Goal: Information Seeking & Learning: Learn about a topic

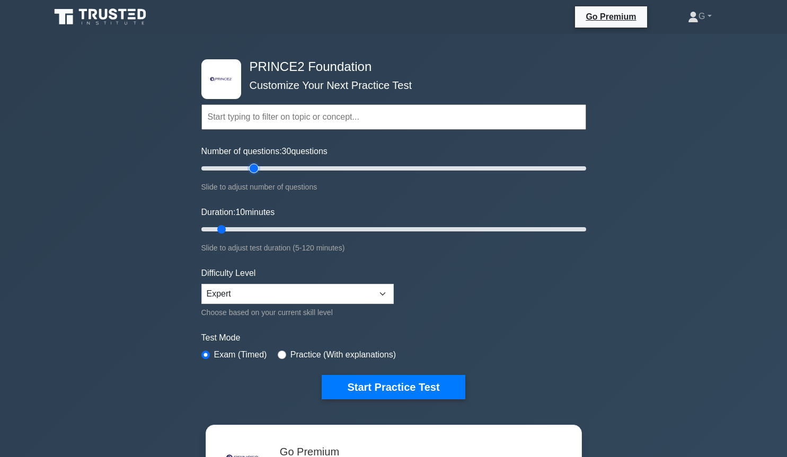
click at [256, 168] on input "Number of questions: 30 questions" at bounding box center [393, 168] width 385 height 13
click at [241, 169] on input "Number of questions: 30 questions" at bounding box center [393, 168] width 385 height 13
type input "20"
click at [235, 169] on input "Number of questions: 20 questions" at bounding box center [393, 168] width 385 height 13
type input "15"
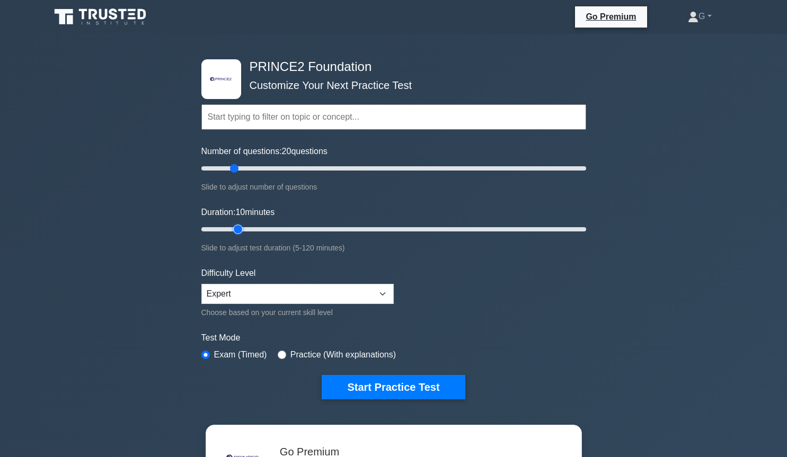
click at [230, 230] on input "Duration: 10 minutes" at bounding box center [393, 229] width 385 height 13
click at [359, 390] on button "Start Practice Test" at bounding box center [393, 387] width 143 height 24
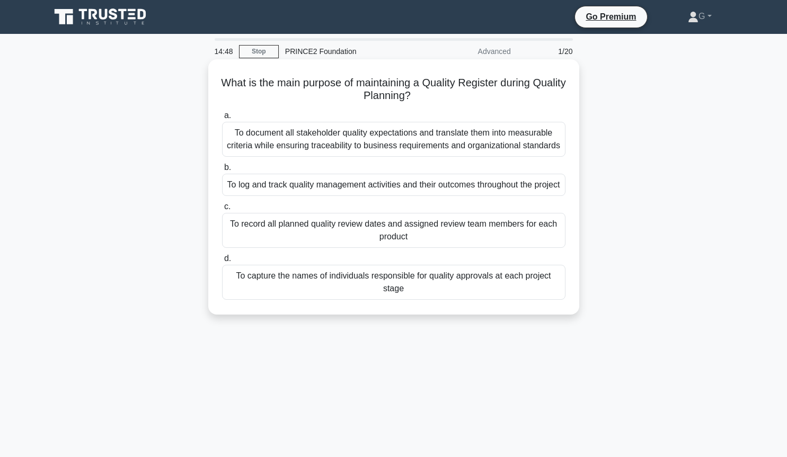
click at [305, 191] on div "To log and track quality management activities and their outcomes throughout th…" at bounding box center [393, 185] width 343 height 22
click at [222, 171] on input "b. To log and track quality management activities and their outcomes throughout…" at bounding box center [222, 167] width 0 height 7
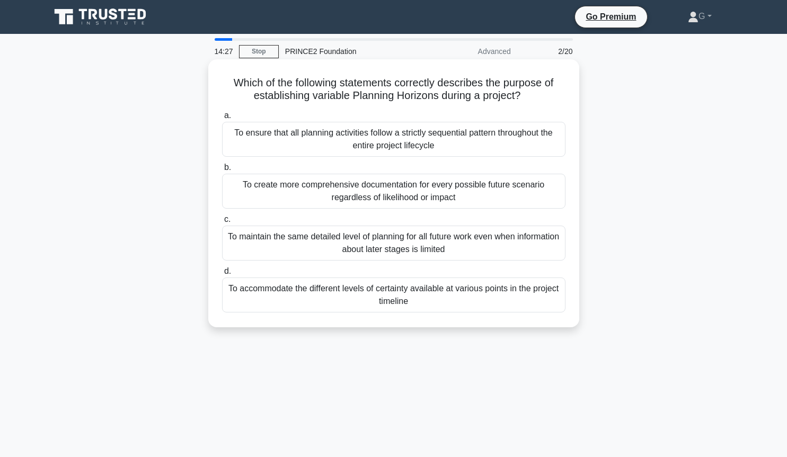
click at [436, 296] on div "To accommodate the different levels of certainty available at various points in…" at bounding box center [393, 295] width 343 height 35
click at [222, 275] on input "d. To accommodate the different levels of certainty available at various points…" at bounding box center [222, 271] width 0 height 7
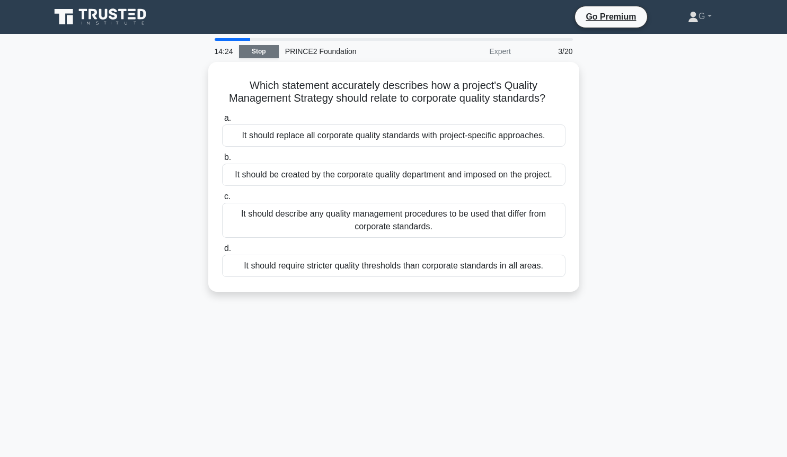
click at [242, 55] on link "Stop" at bounding box center [259, 51] width 40 height 13
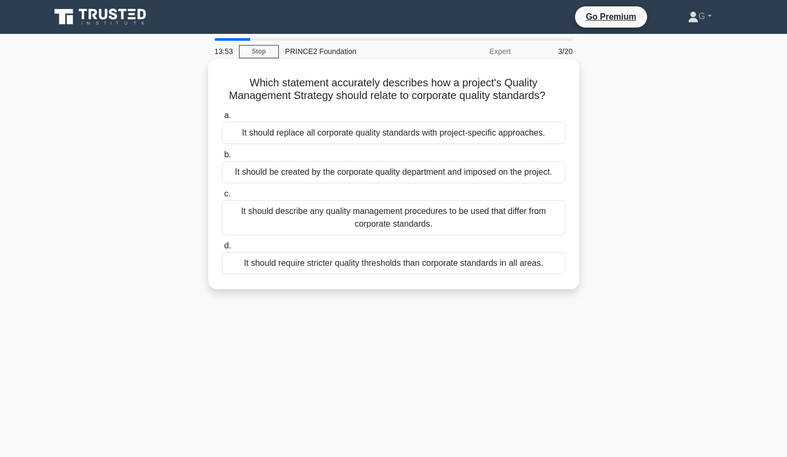
click at [365, 226] on div "It should describe any quality management procedures to be used that differ fro…" at bounding box center [393, 217] width 343 height 35
click at [222, 198] on input "c. It should describe any quality management procedures to be used that differ …" at bounding box center [222, 194] width 0 height 7
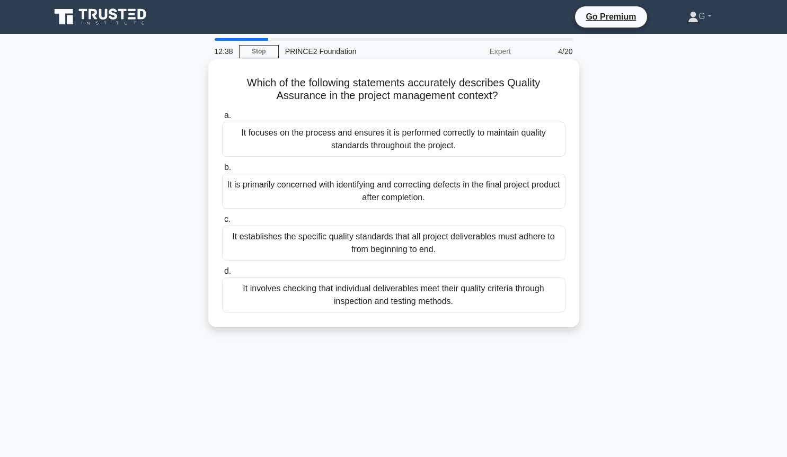
click at [348, 251] on div "It establishes the specific quality standards that all project deliverables mus…" at bounding box center [393, 243] width 343 height 35
click at [222, 223] on input "c. It establishes the specific quality standards that all project deliverables …" at bounding box center [222, 219] width 0 height 7
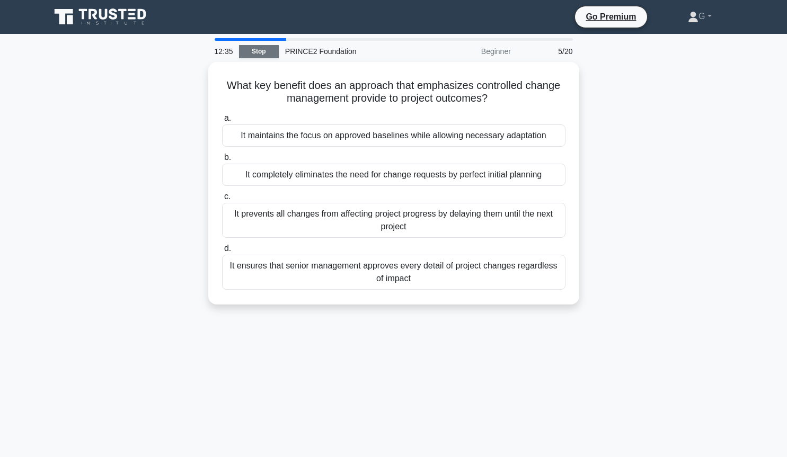
click at [244, 51] on link "Stop" at bounding box center [259, 51] width 40 height 13
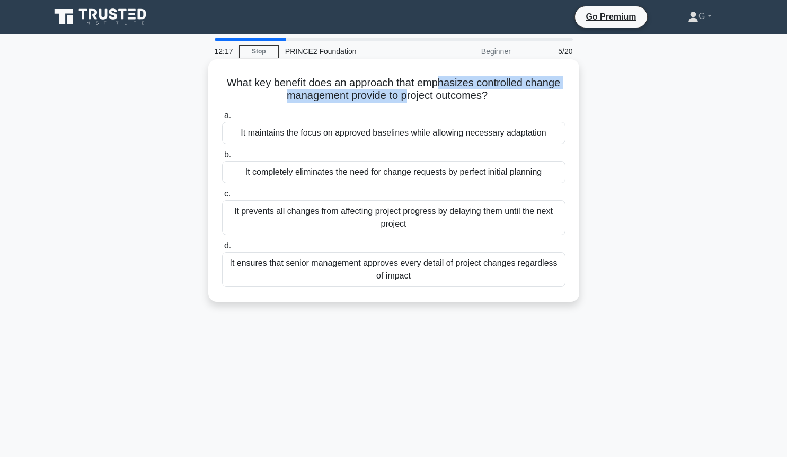
drag, startPoint x: 410, startPoint y: 89, endPoint x: 437, endPoint y: 87, distance: 26.5
click at [437, 87] on h5 "What key benefit does an approach that emphasizes controlled change management …" at bounding box center [394, 89] width 346 height 27
click at [345, 270] on div "It ensures that senior management approves every detail of project changes rega…" at bounding box center [393, 269] width 343 height 35
click at [222, 250] on input "d. It ensures that senior management approves every detail of project changes r…" at bounding box center [222, 246] width 0 height 7
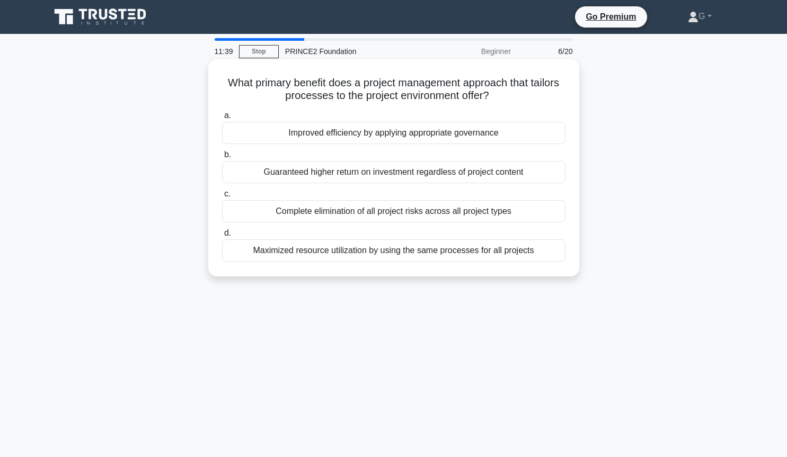
click at [478, 136] on div "Improved efficiency by applying appropriate governance" at bounding box center [393, 133] width 343 height 22
click at [222, 119] on input "a. Improved efficiency by applying appropriate governance" at bounding box center [222, 115] width 0 height 7
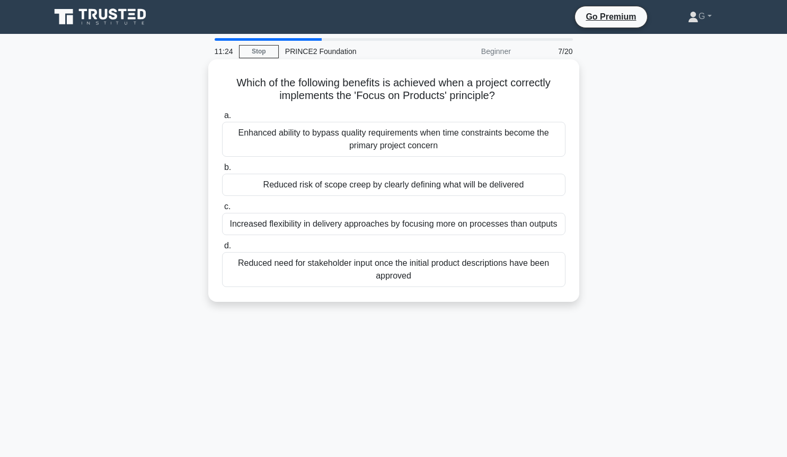
click at [434, 192] on div "Reduced risk of scope creep by clearly defining what will be delivered" at bounding box center [393, 185] width 343 height 22
click at [222, 171] on input "b. Reduced risk of scope creep by clearly defining what will be delivered" at bounding box center [222, 167] width 0 height 7
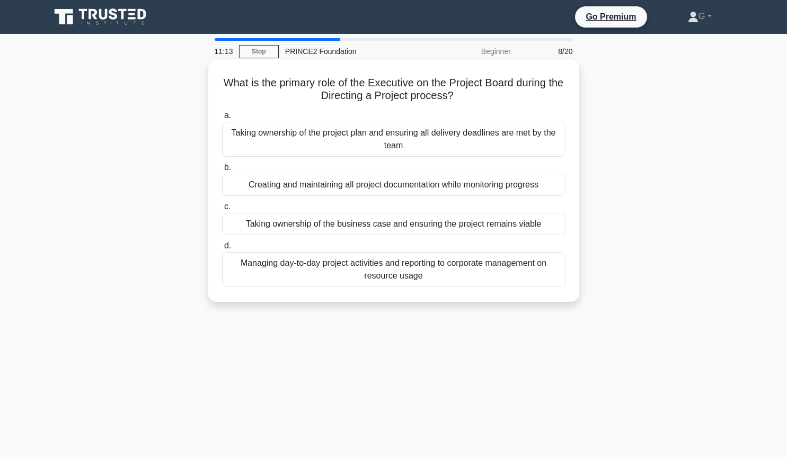
click at [429, 228] on div "Taking ownership of the business case and ensuring the project remains viable" at bounding box center [393, 224] width 343 height 22
click at [222, 210] on input "c. Taking ownership of the business case and ensuring the project remains viable" at bounding box center [222, 207] width 0 height 7
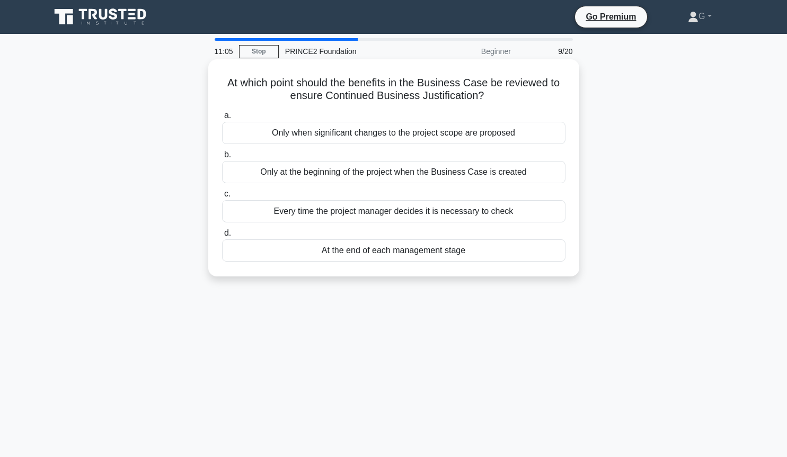
click at [425, 252] on div "At the end of each management stage" at bounding box center [393, 251] width 343 height 22
click at [222, 237] on input "d. At the end of each management stage" at bounding box center [222, 233] width 0 height 7
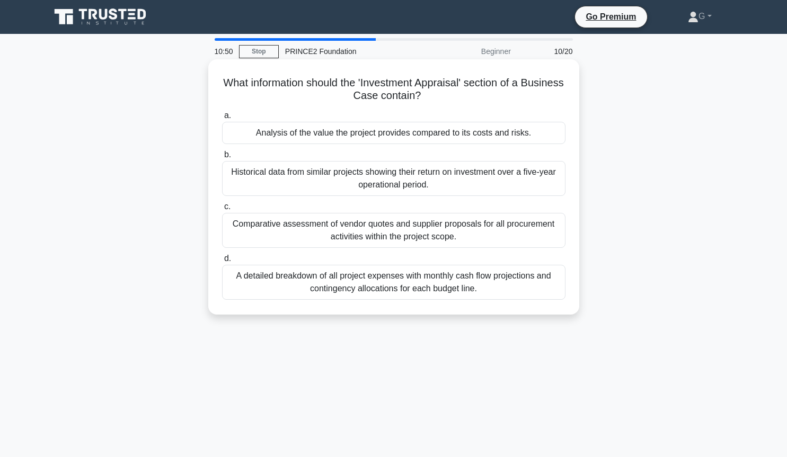
click at [455, 138] on div "Analysis of the value the project provides compared to its costs and risks." at bounding box center [393, 133] width 343 height 22
click at [222, 119] on input "a. Analysis of the value the project provides compared to its costs and risks." at bounding box center [222, 115] width 0 height 7
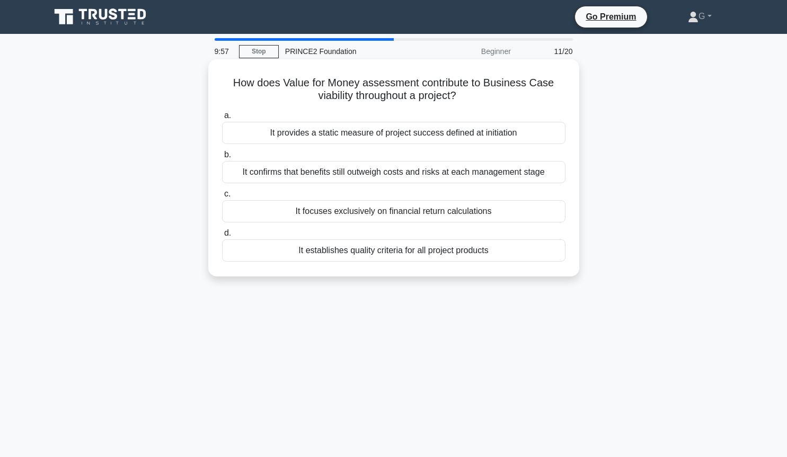
click at [439, 174] on div "It confirms that benefits still outweigh costs and risks at each management sta…" at bounding box center [393, 172] width 343 height 22
click at [222, 158] on input "b. It confirms that benefits still outweigh costs and risks at each management …" at bounding box center [222, 155] width 0 height 7
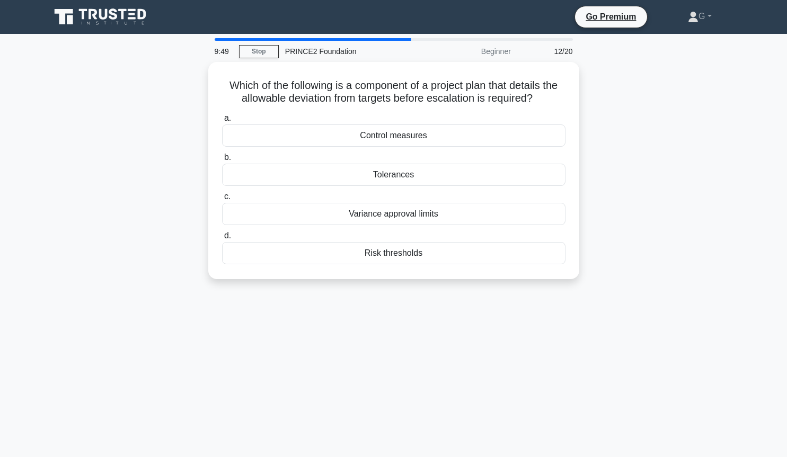
click at [439, 174] on div "Tolerances" at bounding box center [393, 175] width 343 height 22
click at [222, 161] on input "b. Tolerances" at bounding box center [222, 157] width 0 height 7
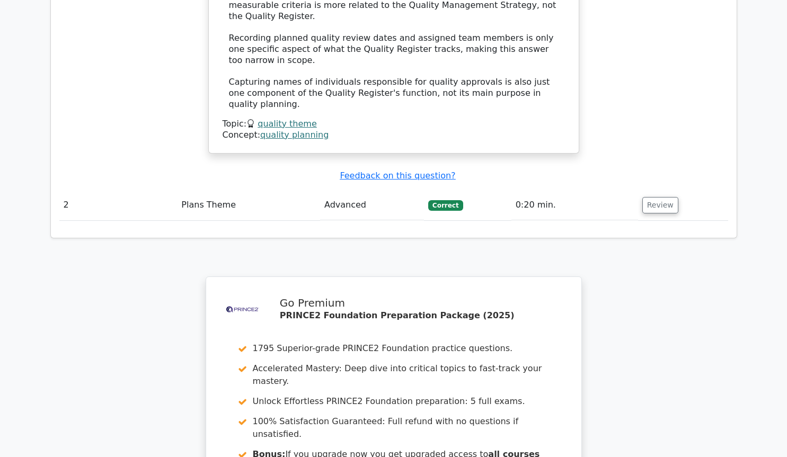
scroll to position [1298, 0]
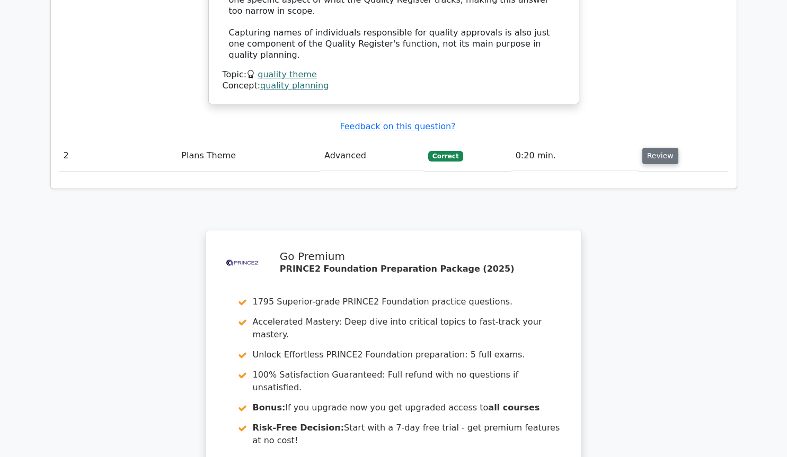
click at [664, 148] on button "Review" at bounding box center [660, 156] width 36 height 16
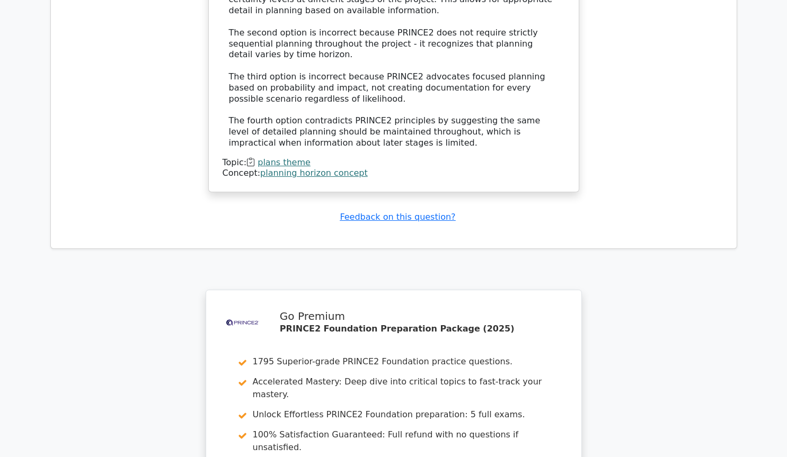
scroll to position [1874, 0]
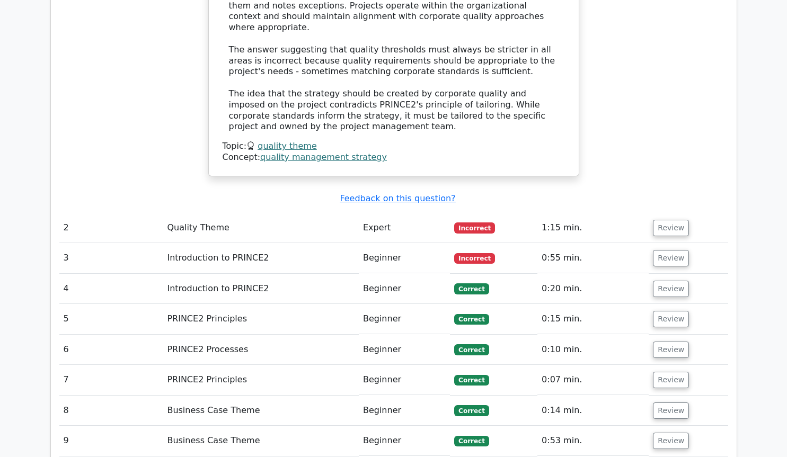
scroll to position [1298, 0]
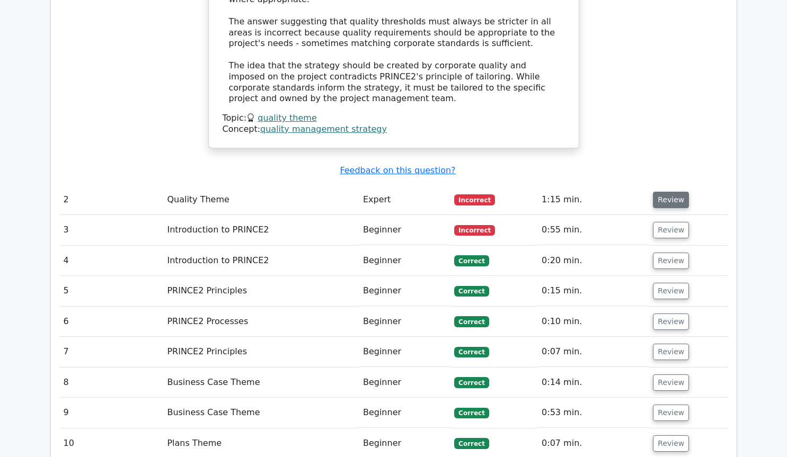
click at [666, 192] on button "Review" at bounding box center [671, 200] width 36 height 16
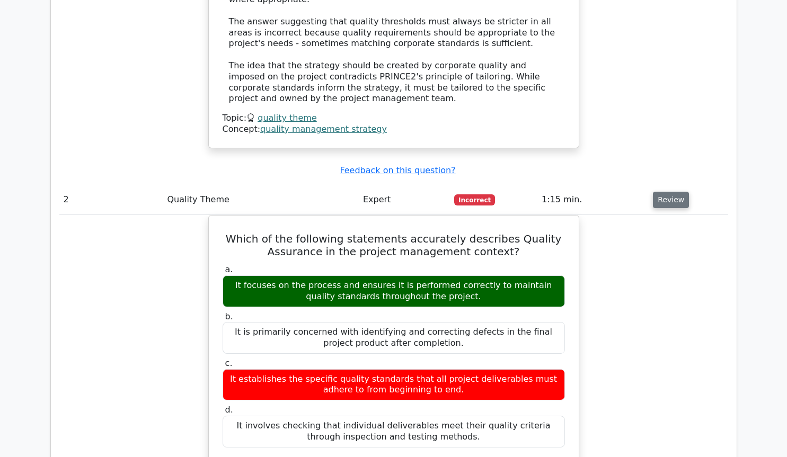
click at [672, 192] on button "Review" at bounding box center [671, 200] width 36 height 16
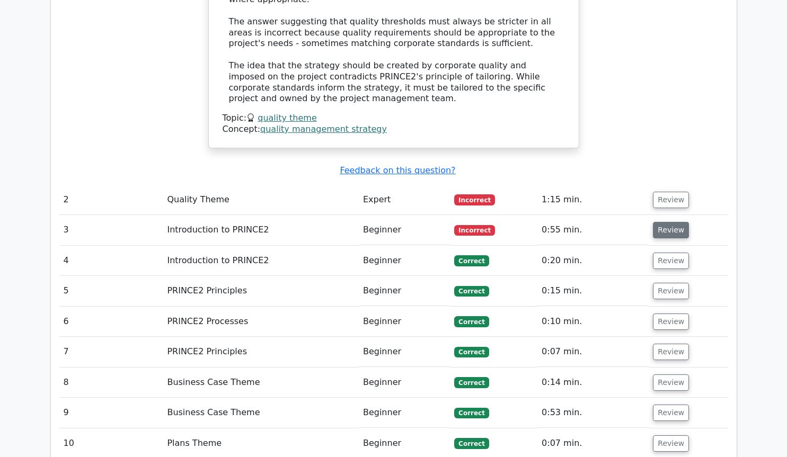
click at [666, 222] on button "Review" at bounding box center [671, 230] width 36 height 16
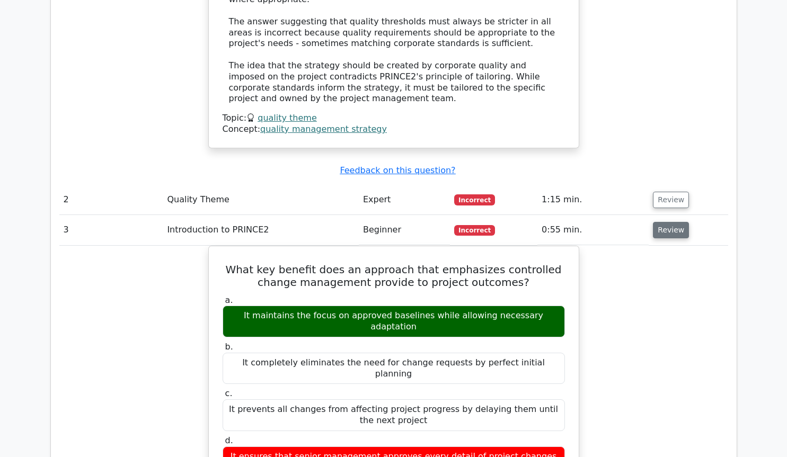
click at [663, 222] on button "Review" at bounding box center [671, 230] width 36 height 16
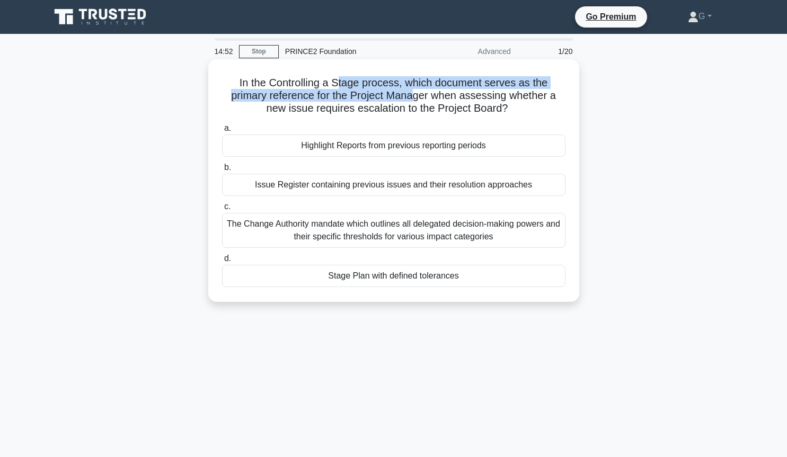
drag, startPoint x: 319, startPoint y: 83, endPoint x: 372, endPoint y: 89, distance: 52.7
click at [372, 89] on h5 "In the Controlling a Stage process, which document serves as the primary refere…" at bounding box center [394, 95] width 346 height 39
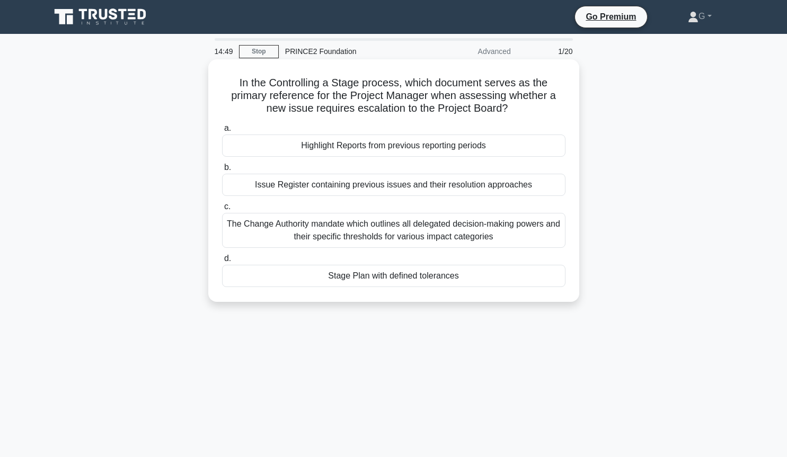
click at [353, 279] on div "Stage Plan with defined tolerances" at bounding box center [393, 276] width 343 height 22
click at [222, 262] on input "d. Stage Plan with defined tolerances" at bounding box center [222, 259] width 0 height 7
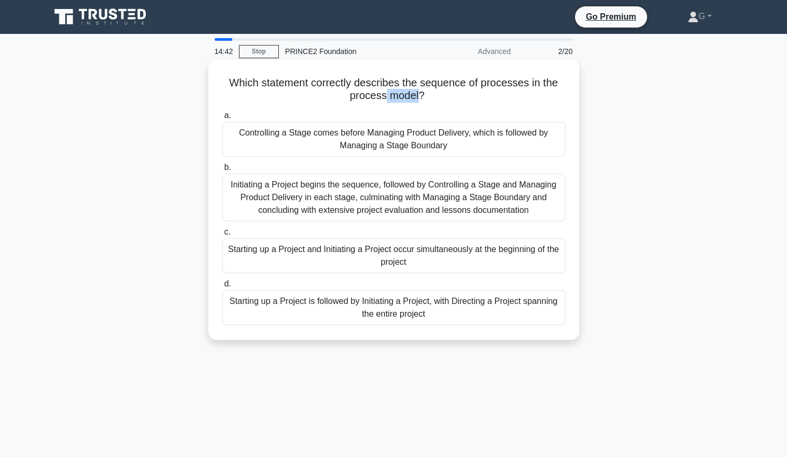
drag, startPoint x: 385, startPoint y: 99, endPoint x: 418, endPoint y: 98, distance: 32.9
click at [418, 98] on h5 "Which statement correctly describes the sequence of processes in the process mo…" at bounding box center [394, 89] width 346 height 27
click at [374, 307] on div "Starting up a Project is followed by Initiating a Project, with Directing a Pro…" at bounding box center [393, 307] width 343 height 35
click at [222, 288] on input "d. Starting up a Project is followed by Initiating a Project, with Directing a …" at bounding box center [222, 284] width 0 height 7
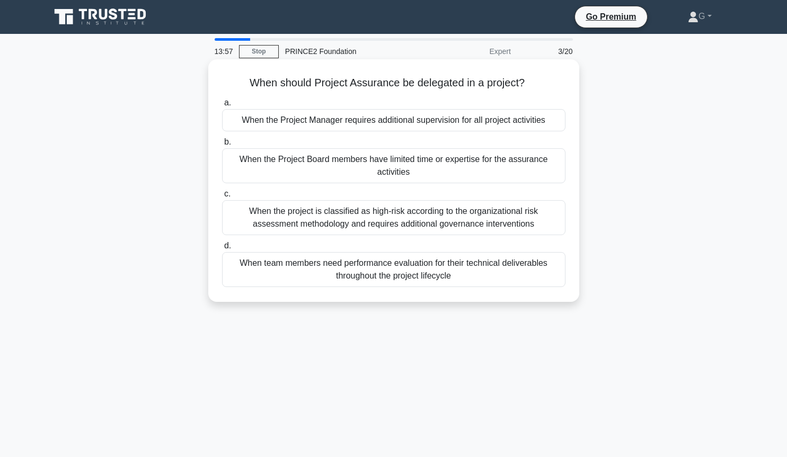
click at [391, 179] on div "When the Project Board members have limited time or expertise for the assurance…" at bounding box center [393, 165] width 343 height 35
click at [222, 146] on input "b. When the Project Board members have limited time or expertise for the assura…" at bounding box center [222, 142] width 0 height 7
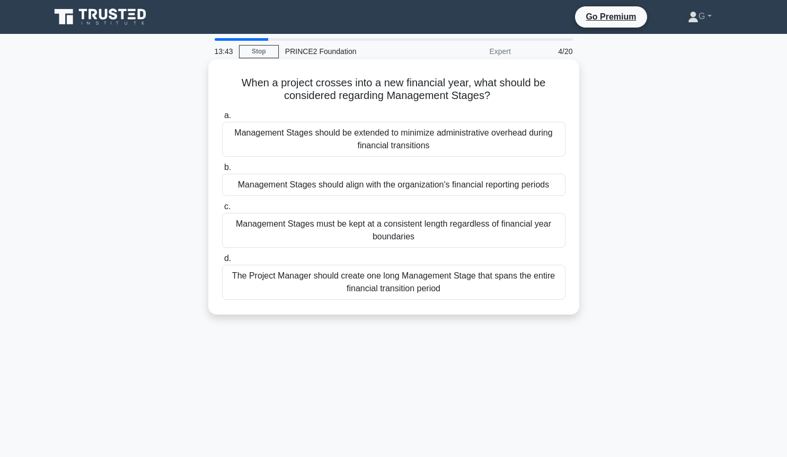
click at [360, 190] on div "Management Stages should align with the organization's financial reporting peri…" at bounding box center [393, 185] width 343 height 22
click at [222, 171] on input "b. Management Stages should align with the organization's financial reporting p…" at bounding box center [222, 167] width 0 height 7
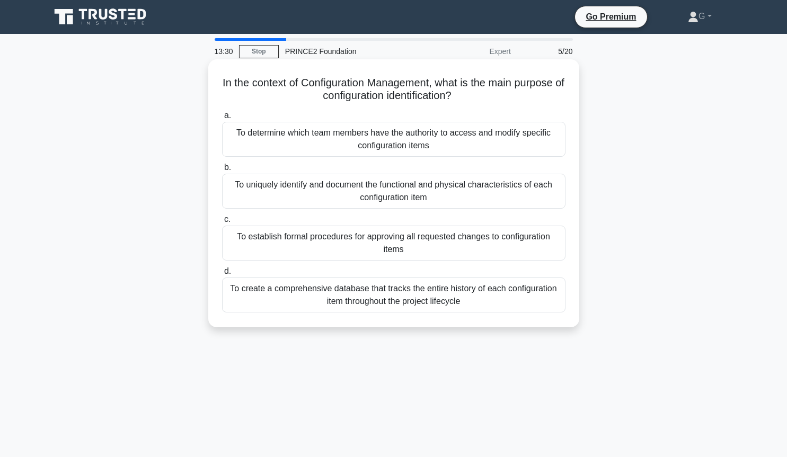
click at [344, 190] on div "To uniquely identify and document the functional and physical characteristics o…" at bounding box center [393, 191] width 343 height 35
click at [222, 171] on input "b. To uniquely identify and document the functional and physical characteristic…" at bounding box center [222, 167] width 0 height 7
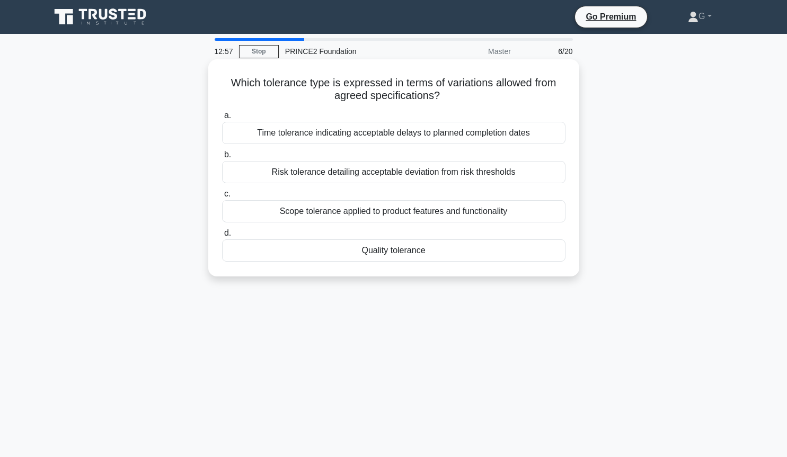
click at [373, 255] on div "Quality tolerance" at bounding box center [393, 251] width 343 height 22
click at [222, 237] on input "d. Quality tolerance" at bounding box center [222, 233] width 0 height 7
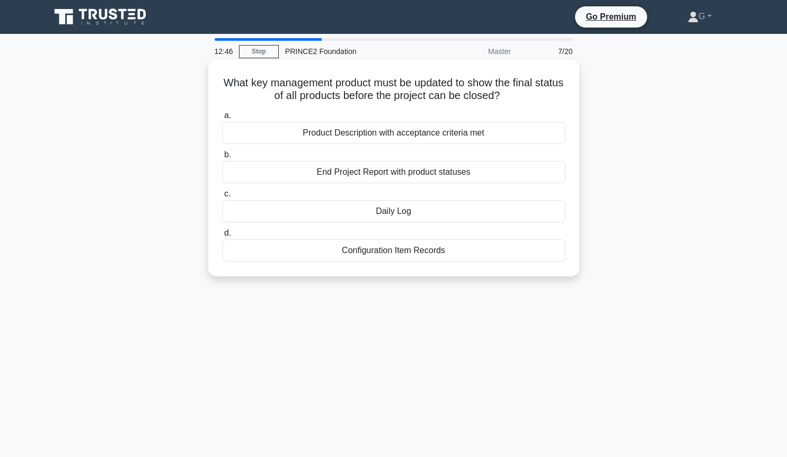
drag, startPoint x: 365, startPoint y: 236, endPoint x: 361, endPoint y: 248, distance: 12.2
click at [361, 248] on label "d. Configuration Item Records" at bounding box center [393, 244] width 343 height 35
click at [405, 180] on div "End Project Report with product statuses" at bounding box center [393, 172] width 343 height 22
click at [222, 158] on input "b. End Project Report with product statuses" at bounding box center [222, 155] width 0 height 7
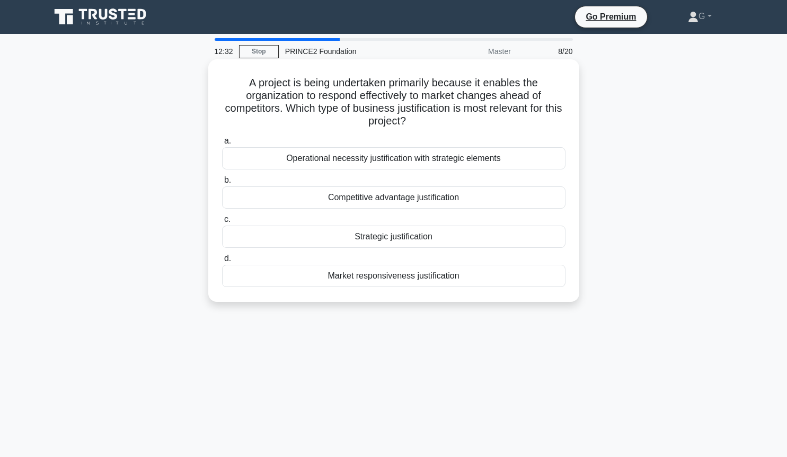
click at [401, 200] on div "Competitive advantage justification" at bounding box center [393, 198] width 343 height 22
click at [222, 184] on input "b. Competitive advantage justification" at bounding box center [222, 180] width 0 height 7
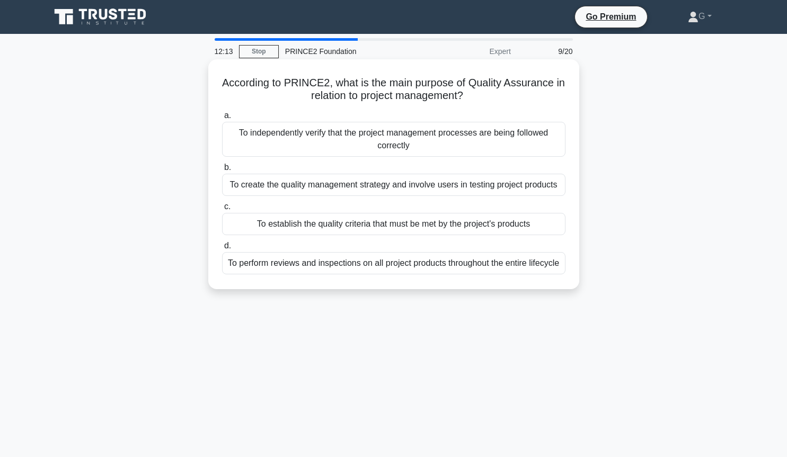
click at [412, 135] on div "To independently verify that the project management processes are being followe…" at bounding box center [393, 139] width 343 height 35
click at [222, 119] on input "a. To independently verify that the project management processes are being foll…" at bounding box center [222, 115] width 0 height 7
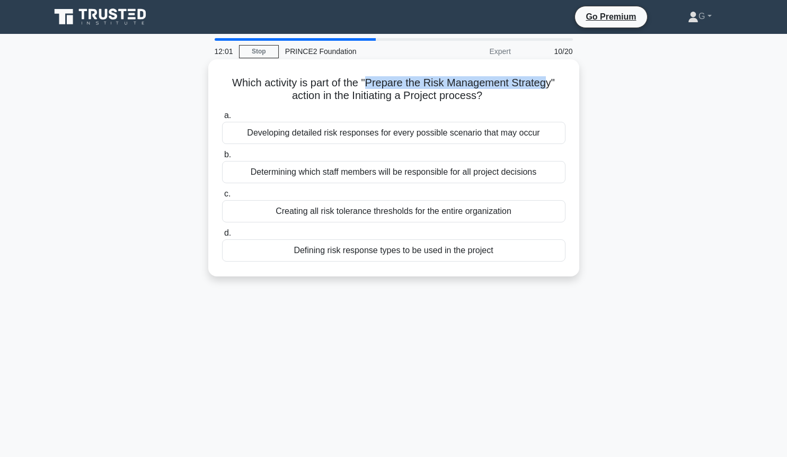
drag, startPoint x: 367, startPoint y: 84, endPoint x: 545, endPoint y: 78, distance: 177.7
click at [545, 78] on h5 "Which activity is part of the "Prepare the Risk Management Strategy" action in …" at bounding box center [394, 89] width 346 height 27
click at [534, 83] on h5 "Which activity is part of the "Prepare the Risk Management Strategy" action in …" at bounding box center [394, 89] width 346 height 27
click at [340, 257] on div "Defining risk response types to be used in the project" at bounding box center [393, 251] width 343 height 22
click at [222, 237] on input "d. Defining risk response types to be used in the project" at bounding box center [222, 233] width 0 height 7
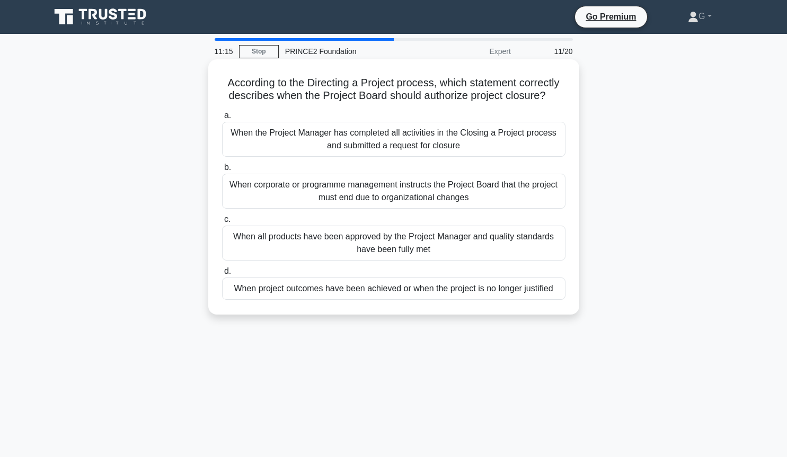
click at [283, 289] on div "When project outcomes have been achieved or when the project is no longer justi…" at bounding box center [393, 289] width 343 height 22
click at [222, 275] on input "d. When project outcomes have been achieved or when the project is no longer ju…" at bounding box center [222, 271] width 0 height 7
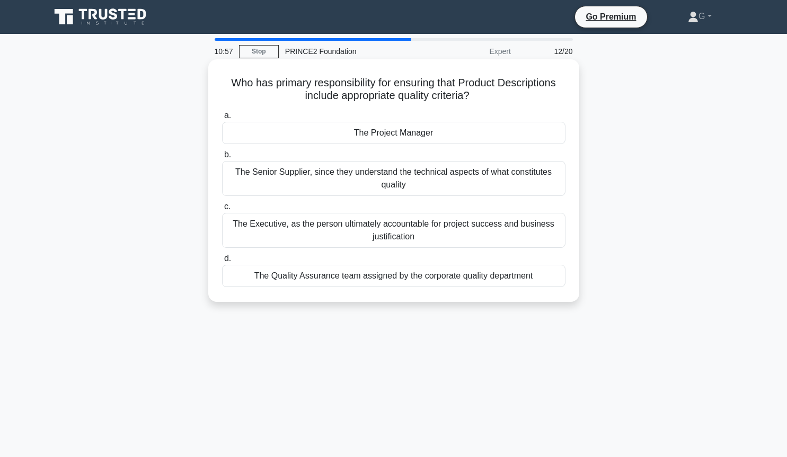
click at [325, 175] on div "The Senior Supplier, since they understand the technical aspects of what consti…" at bounding box center [393, 178] width 343 height 35
click at [222, 158] on input "b. The Senior Supplier, since they understand the technical aspects of what con…" at bounding box center [222, 155] width 0 height 7
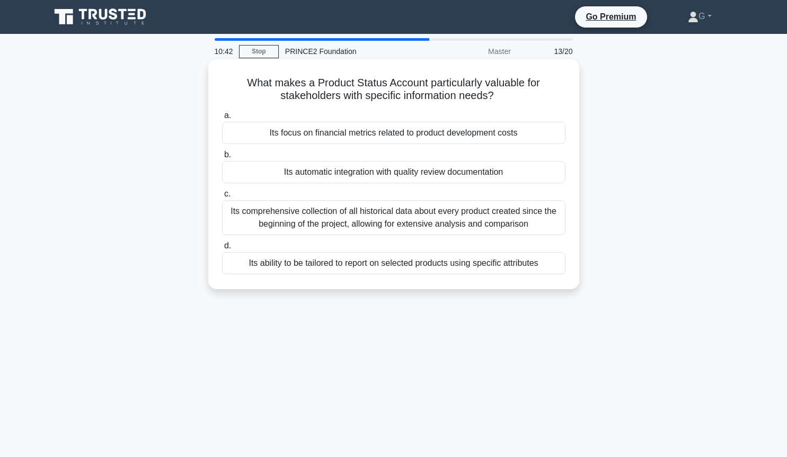
click at [311, 227] on div "Its comprehensive collection of all historical data about every product created…" at bounding box center [393, 217] width 343 height 35
click at [222, 198] on input "c. Its comprehensive collection of all historical data about every product crea…" at bounding box center [222, 194] width 0 height 7
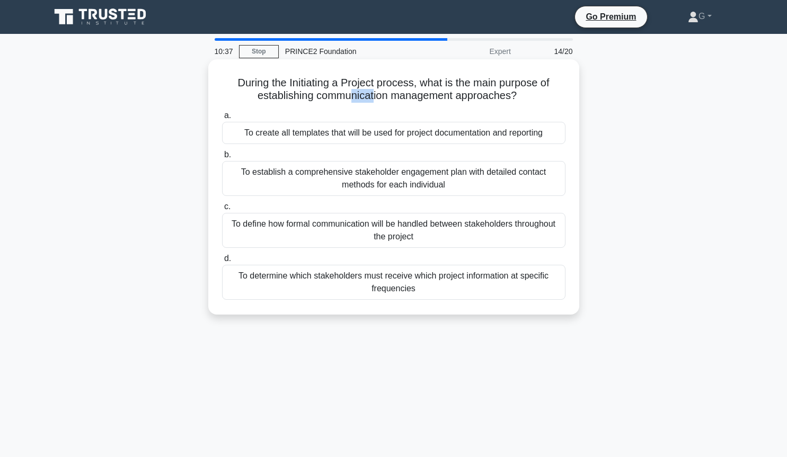
drag, startPoint x: 353, startPoint y: 99, endPoint x: 374, endPoint y: 99, distance: 21.2
click at [374, 99] on h5 "During the Initiating a Project process, what is the main purpose of establishi…" at bounding box center [394, 89] width 346 height 27
click at [346, 287] on div "To determine which stakeholders must receive which project information at speci…" at bounding box center [393, 282] width 343 height 35
click at [222, 262] on input "d. To determine which stakeholders must receive which project information at sp…" at bounding box center [222, 259] width 0 height 7
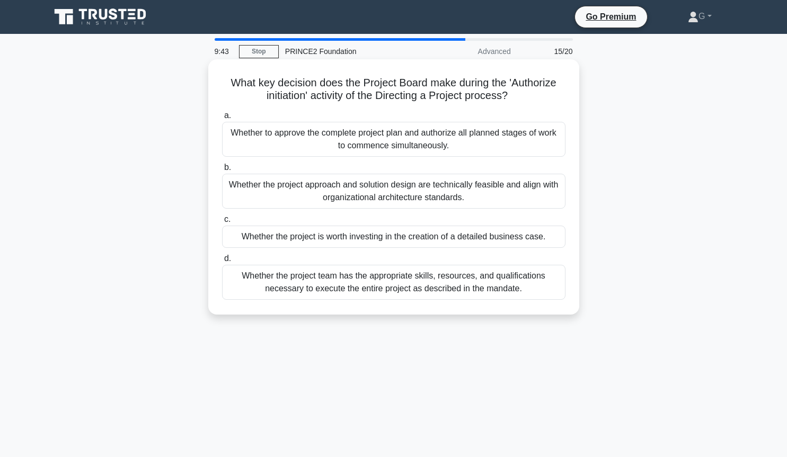
click at [343, 239] on div "Whether the project is worth investing in the creation of a detailed business c…" at bounding box center [393, 237] width 343 height 22
click at [222, 223] on input "c. Whether the project is worth investing in the creation of a detailed busines…" at bounding box center [222, 219] width 0 height 7
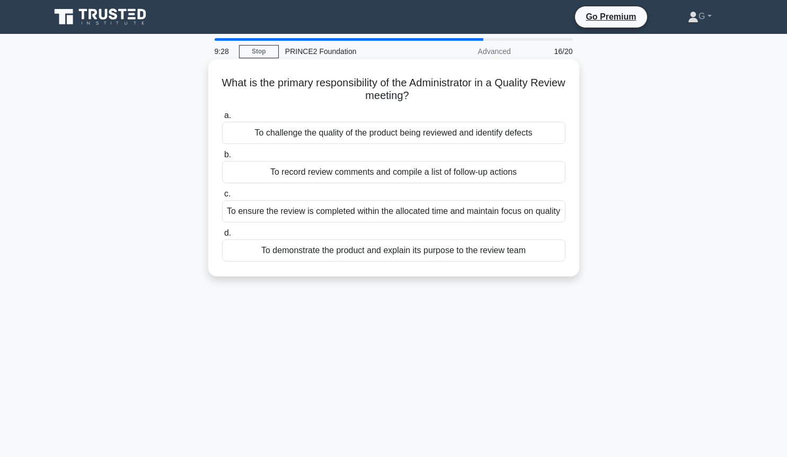
click at [340, 172] on div "To record review comments and compile a list of follow-up actions" at bounding box center [393, 172] width 343 height 22
click at [222, 158] on input "b. To record review comments and compile a list of follow-up actions" at bounding box center [222, 155] width 0 height 7
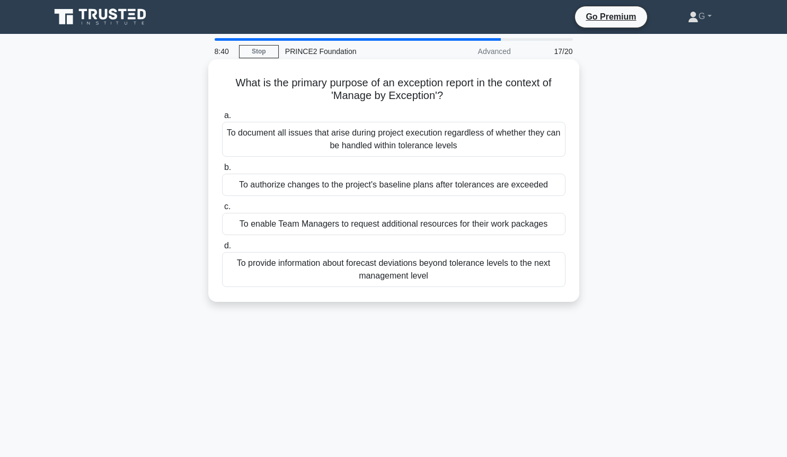
click at [373, 265] on div "To provide information about forecast deviations beyond tolerance levels to the…" at bounding box center [393, 269] width 343 height 35
click at [222, 250] on input "d. To provide information about forecast deviations beyond tolerance levels to …" at bounding box center [222, 246] width 0 height 7
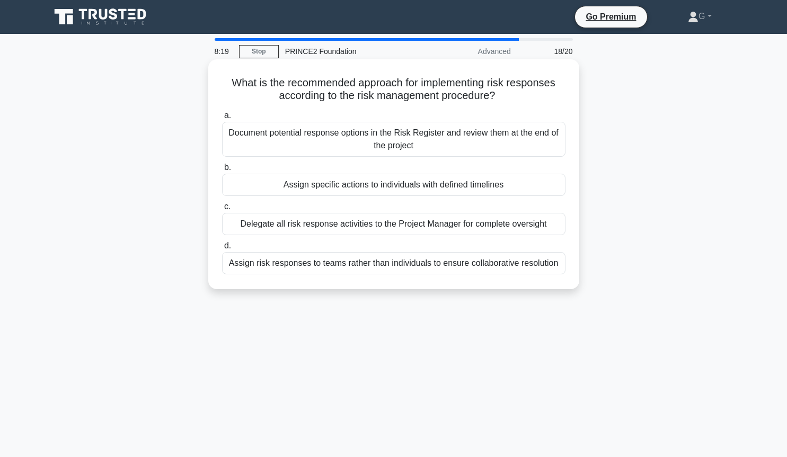
click at [412, 189] on div "Assign specific actions to individuals with defined timelines" at bounding box center [393, 185] width 343 height 22
click at [222, 171] on input "b. Assign specific actions to individuals with defined timelines" at bounding box center [222, 167] width 0 height 7
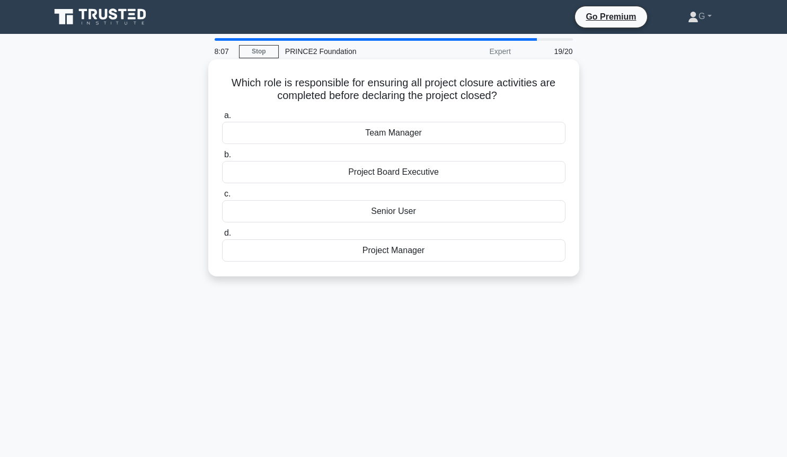
click at [395, 256] on div "Project Manager" at bounding box center [393, 251] width 343 height 22
click at [222, 237] on input "d. Project Manager" at bounding box center [222, 233] width 0 height 7
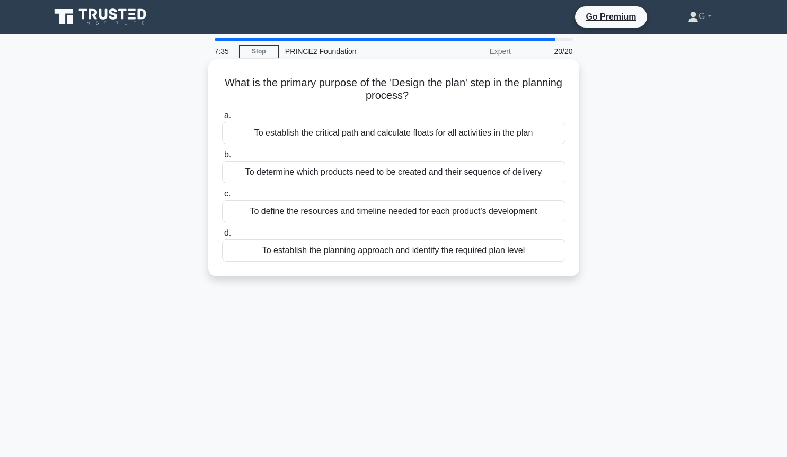
click at [374, 134] on div "To establish the critical path and calculate floats for all activities in the p…" at bounding box center [393, 133] width 343 height 22
click at [222, 119] on input "a. To establish the critical path and calculate floats for all activities in th…" at bounding box center [222, 115] width 0 height 7
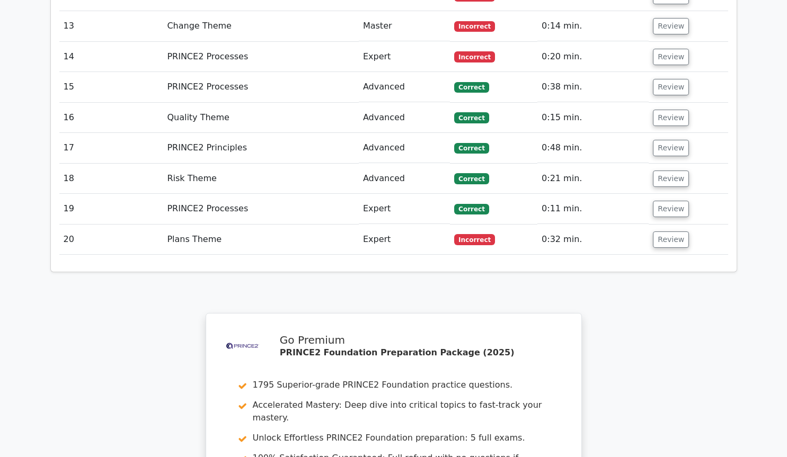
scroll to position [1774, 0]
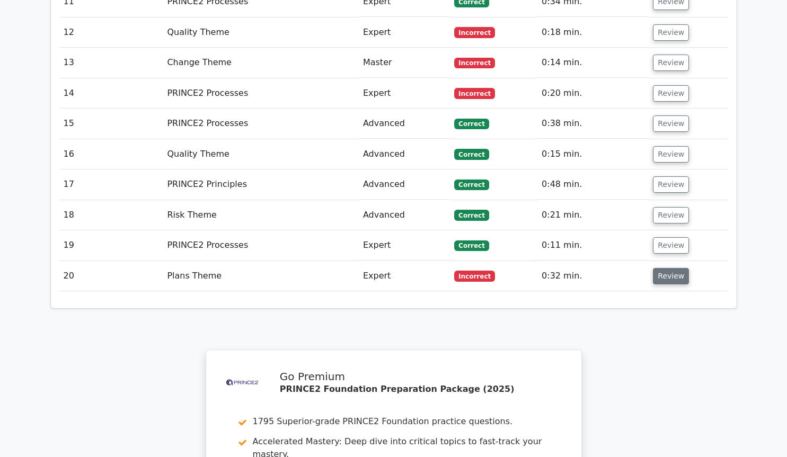
click at [664, 268] on button "Review" at bounding box center [671, 276] width 36 height 16
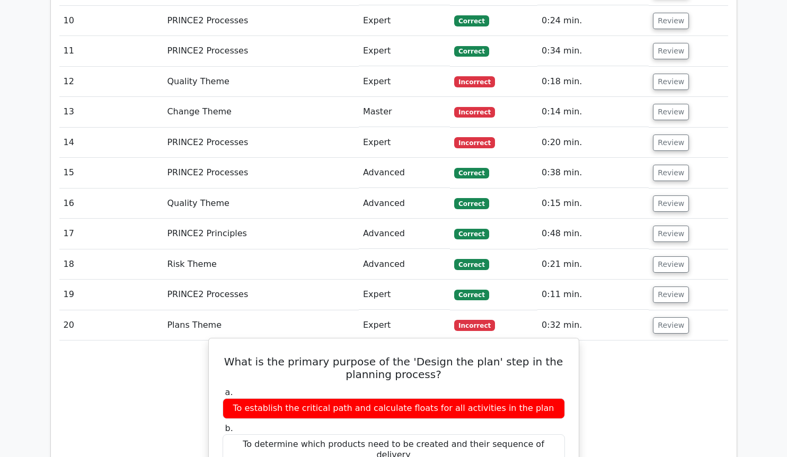
scroll to position [1702, 0]
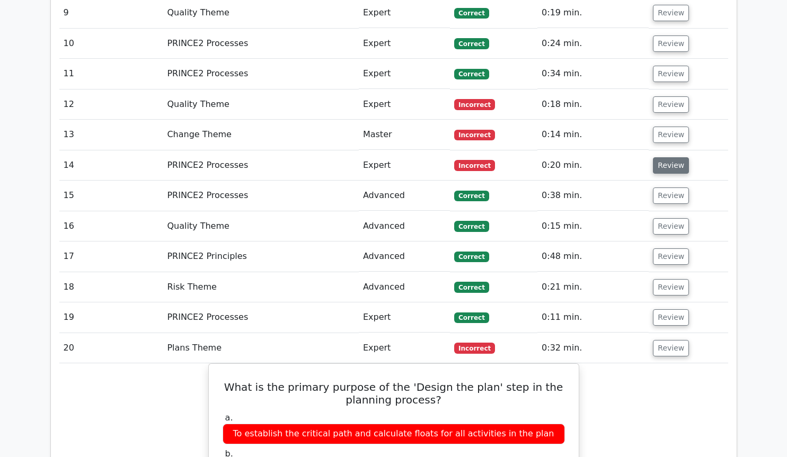
click at [671, 157] on button "Review" at bounding box center [671, 165] width 36 height 16
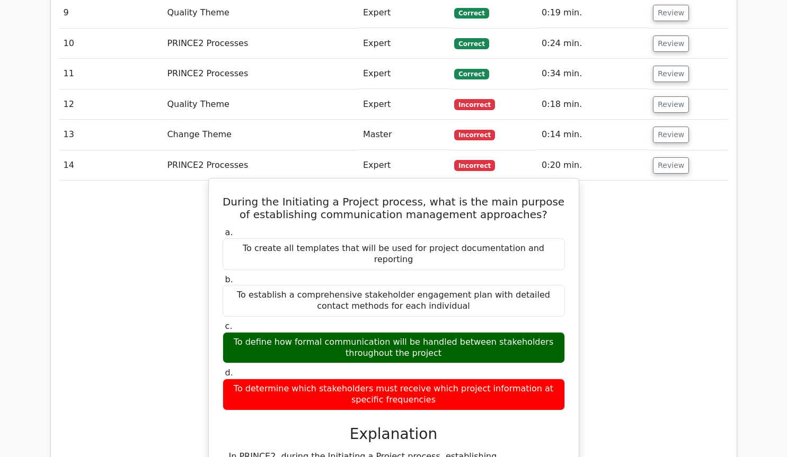
scroll to position [1630, 0]
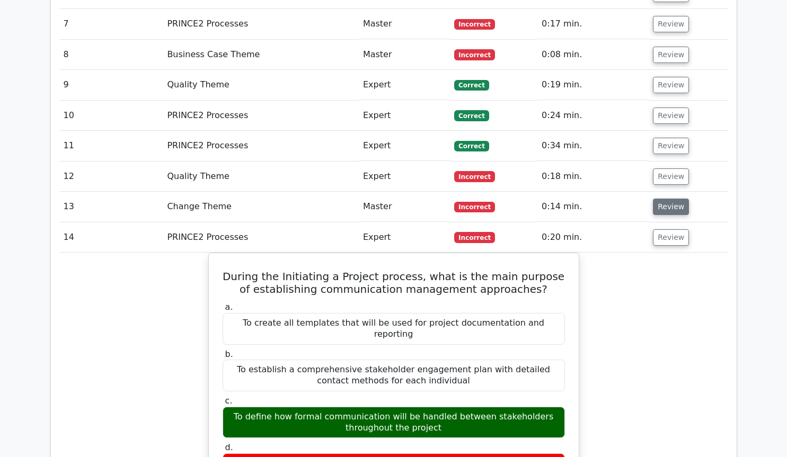
click at [673, 199] on button "Review" at bounding box center [671, 207] width 36 height 16
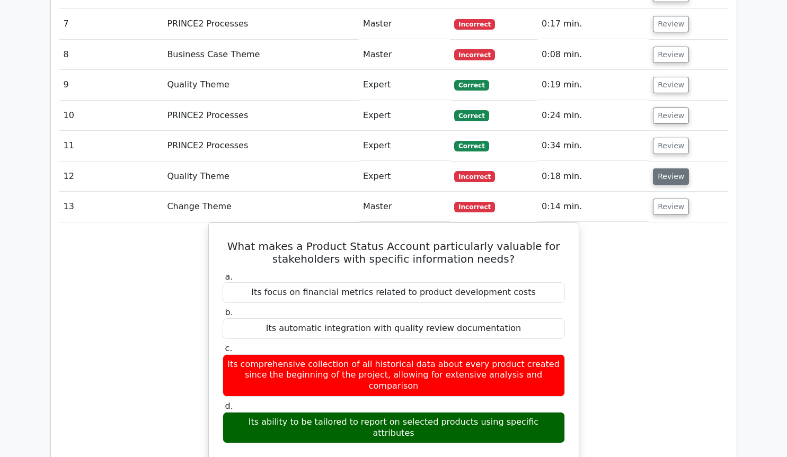
click at [672, 169] on button "Review" at bounding box center [671, 177] width 36 height 16
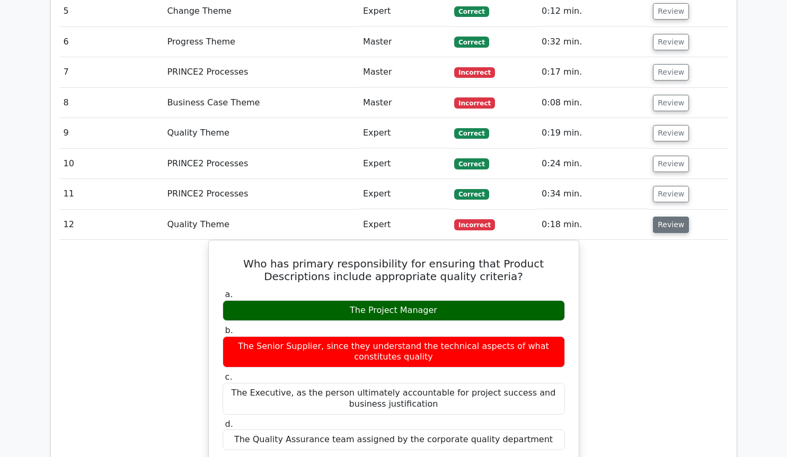
scroll to position [1486, 0]
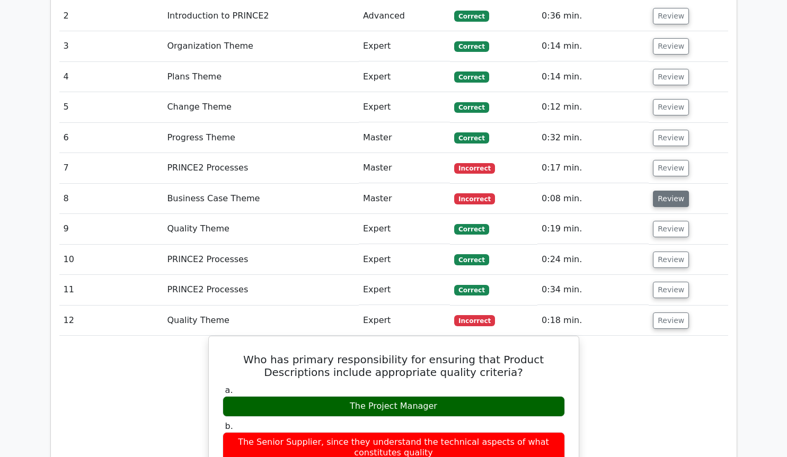
click at [666, 191] on button "Review" at bounding box center [671, 199] width 36 height 16
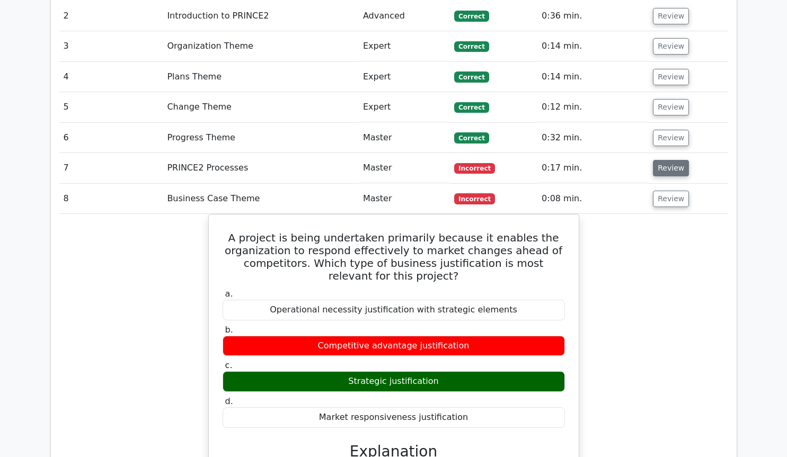
click at [669, 160] on button "Review" at bounding box center [671, 168] width 36 height 16
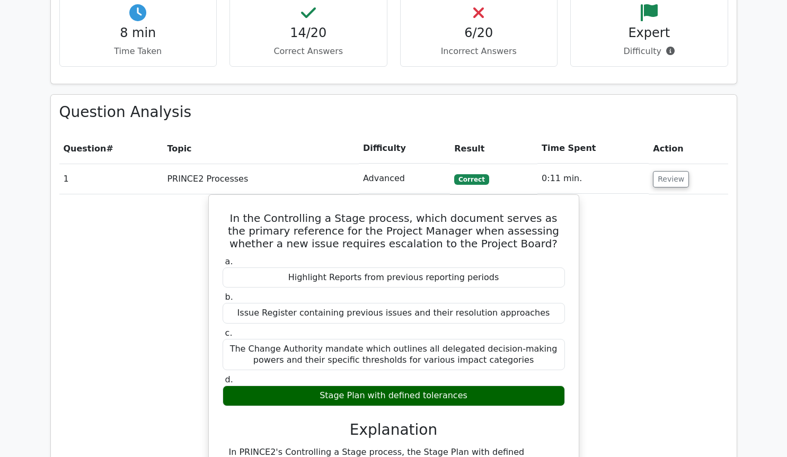
scroll to position [837, 0]
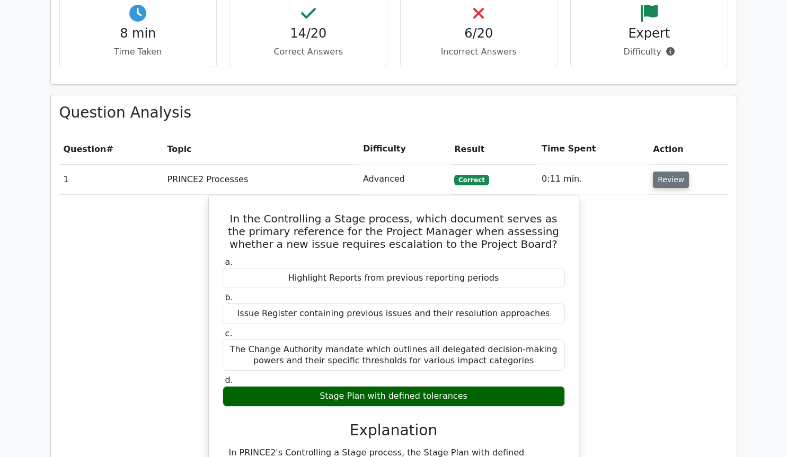
click at [663, 172] on button "Review" at bounding box center [671, 180] width 36 height 16
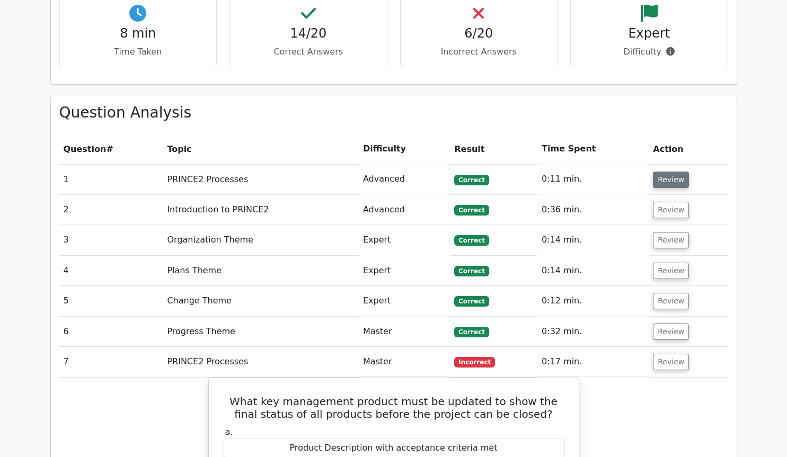
click at [663, 172] on button "Review" at bounding box center [671, 180] width 36 height 16
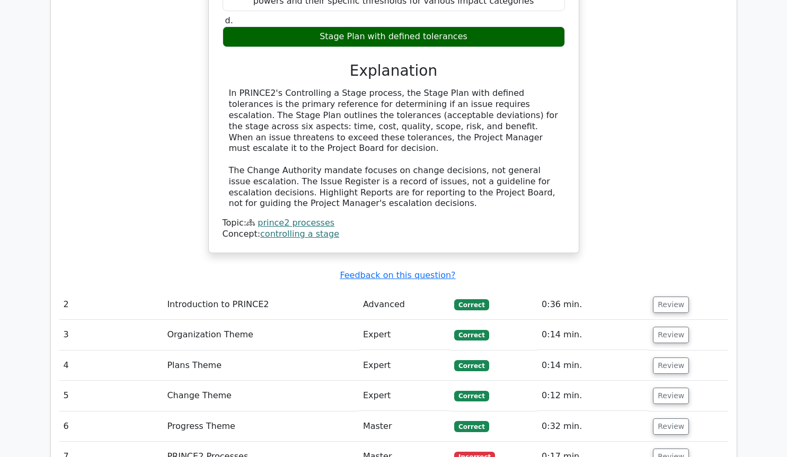
scroll to position [1197, 0]
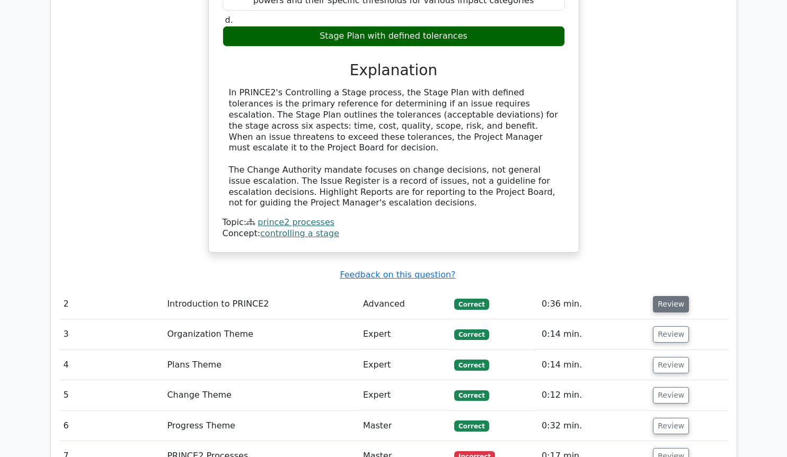
click at [673, 296] on button "Review" at bounding box center [671, 304] width 36 height 16
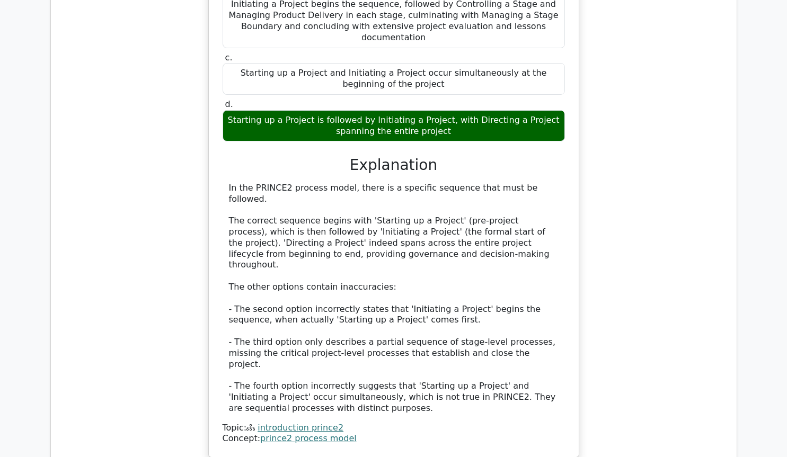
scroll to position [1774, 0]
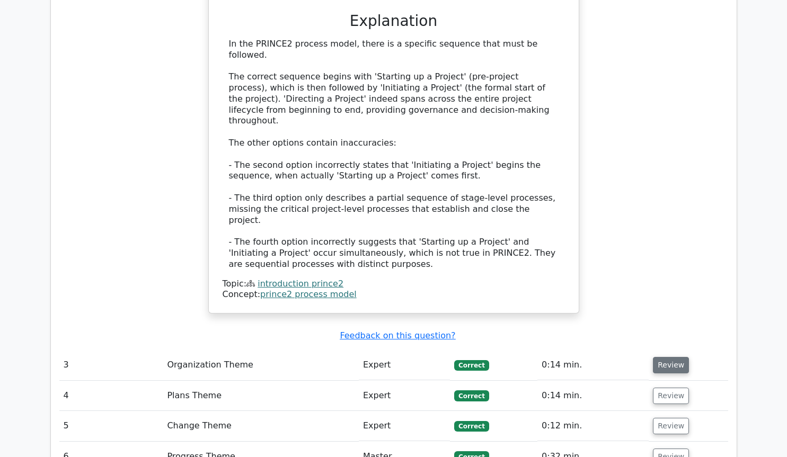
click at [671, 357] on button "Review" at bounding box center [671, 365] width 36 height 16
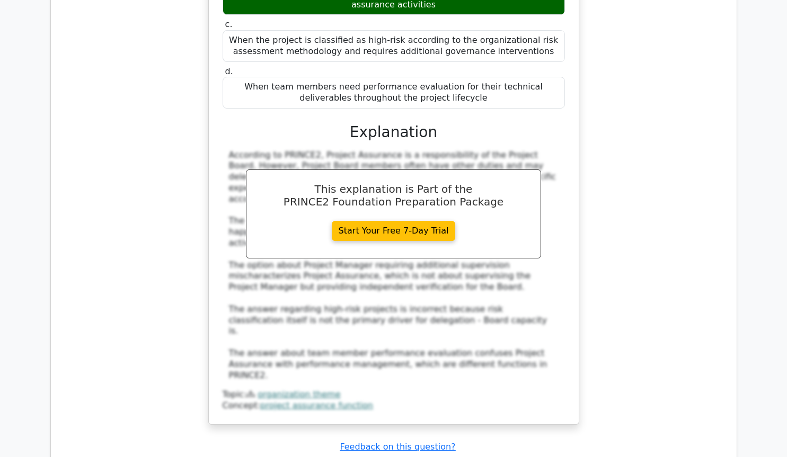
scroll to position [2279, 0]
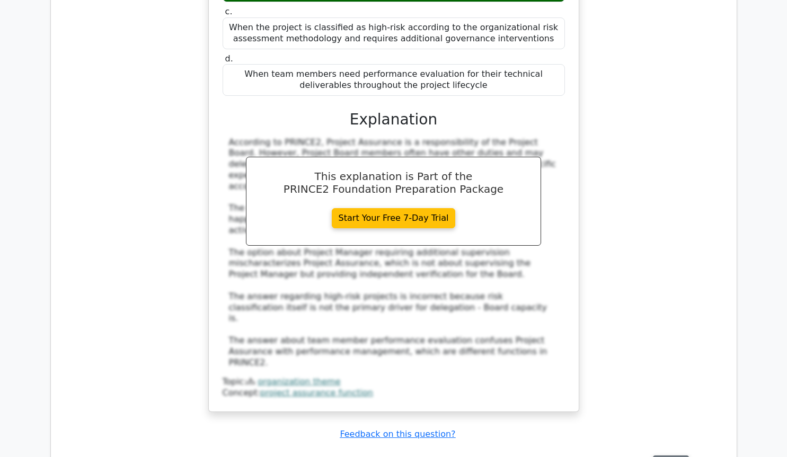
click at [672, 456] on button "Review" at bounding box center [671, 464] width 36 height 16
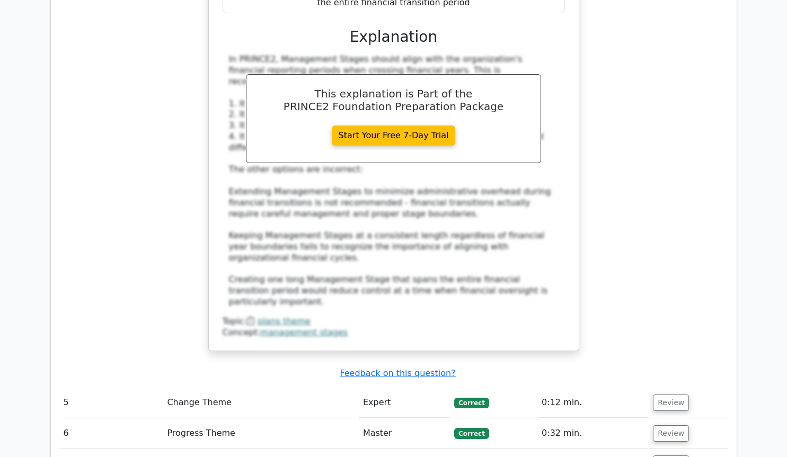
scroll to position [3000, 0]
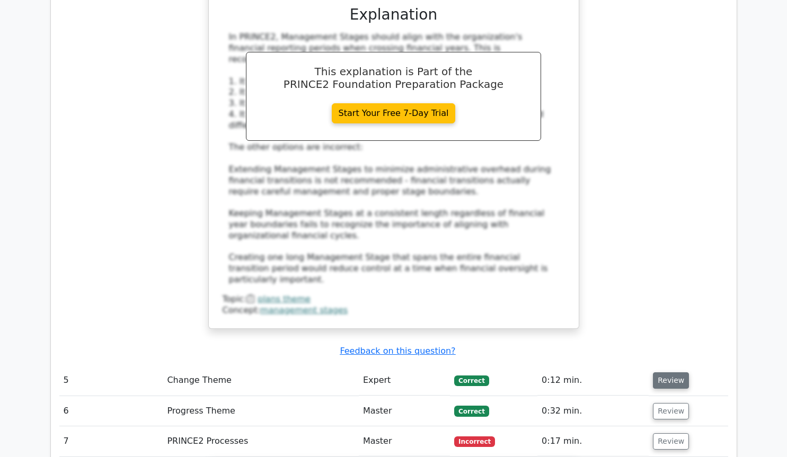
click at [676, 373] on button "Review" at bounding box center [671, 381] width 36 height 16
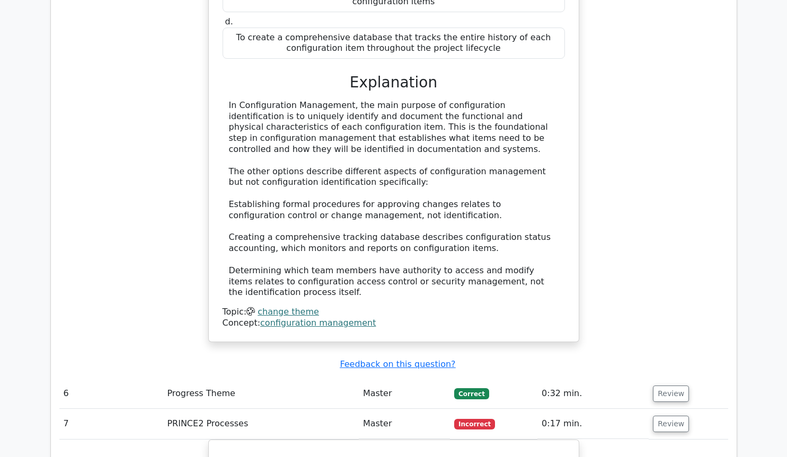
scroll to position [3576, 0]
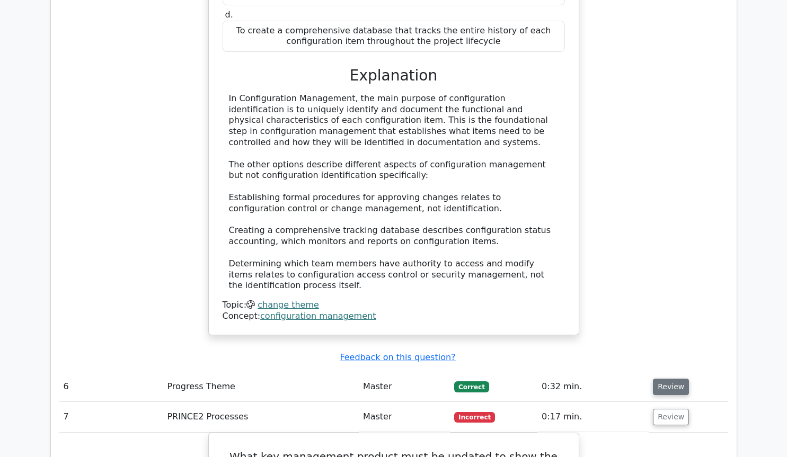
click at [672, 379] on button "Review" at bounding box center [671, 387] width 36 height 16
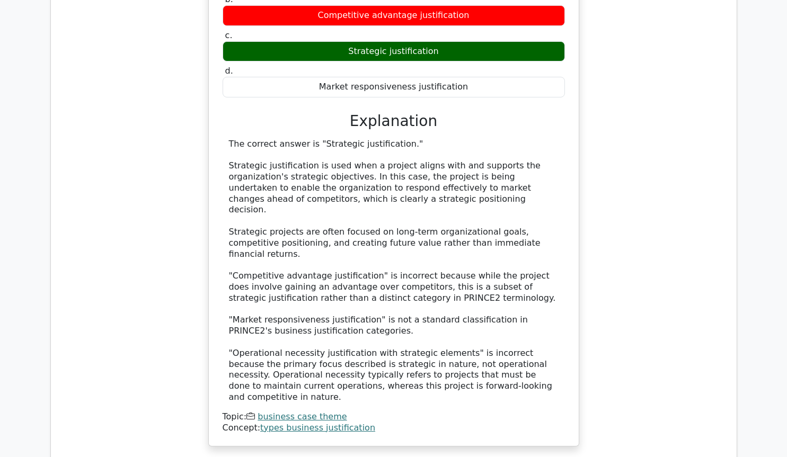
scroll to position [5163, 0]
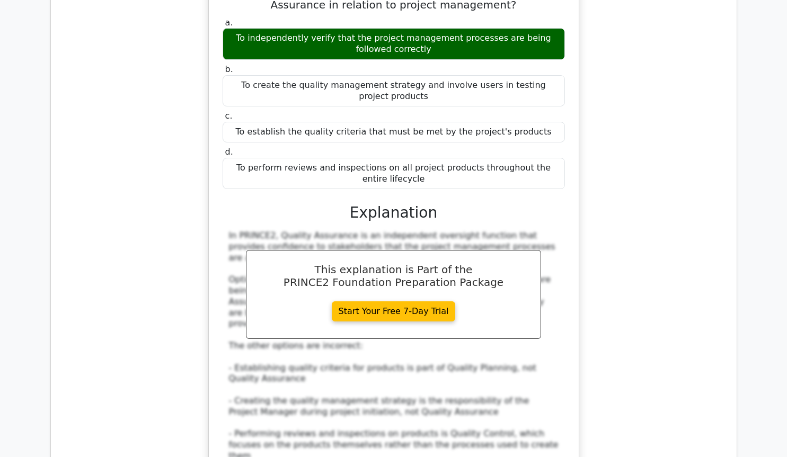
scroll to position [5739, 0]
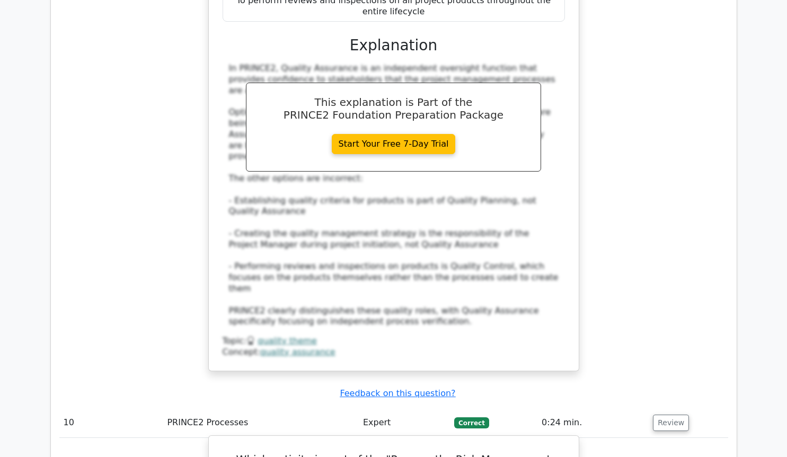
scroll to position [5883, 0]
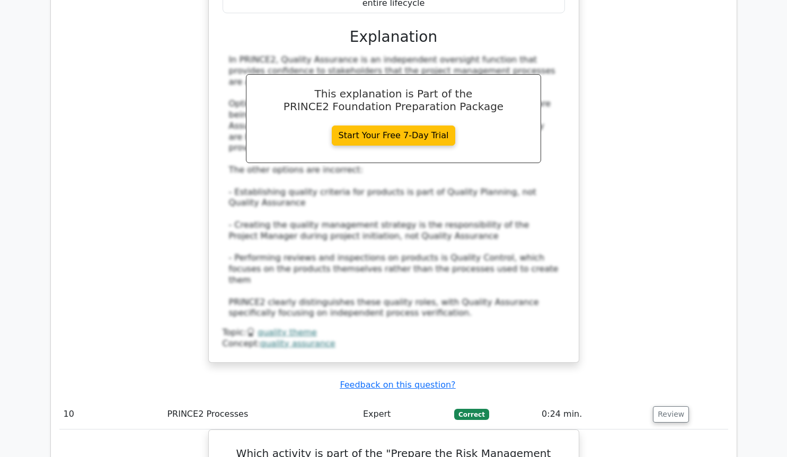
click at [664, 407] on button "Review" at bounding box center [671, 415] width 36 height 16
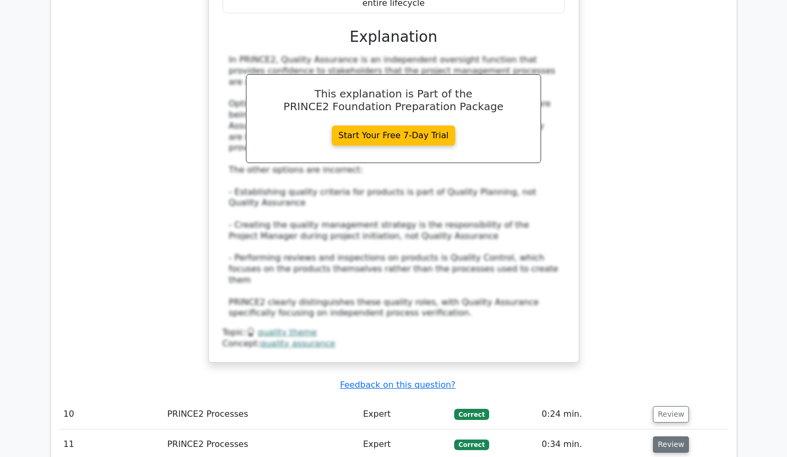
click at [669, 437] on button "Review" at bounding box center [671, 445] width 36 height 16
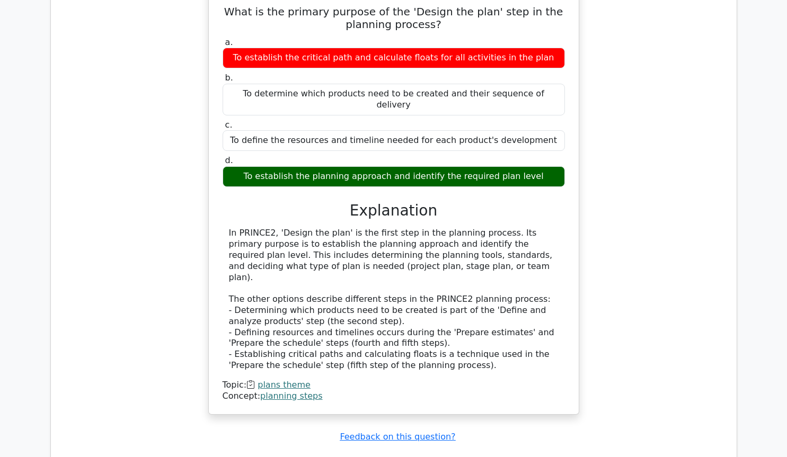
scroll to position [8767, 0]
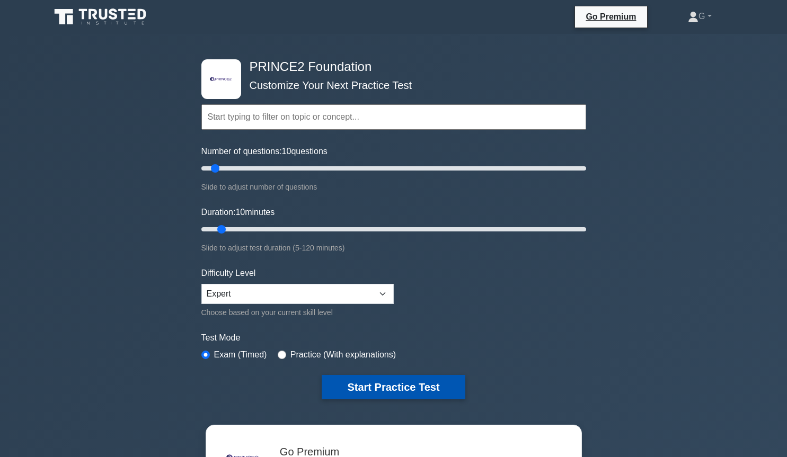
click at [394, 390] on button "Start Practice Test" at bounding box center [393, 387] width 143 height 24
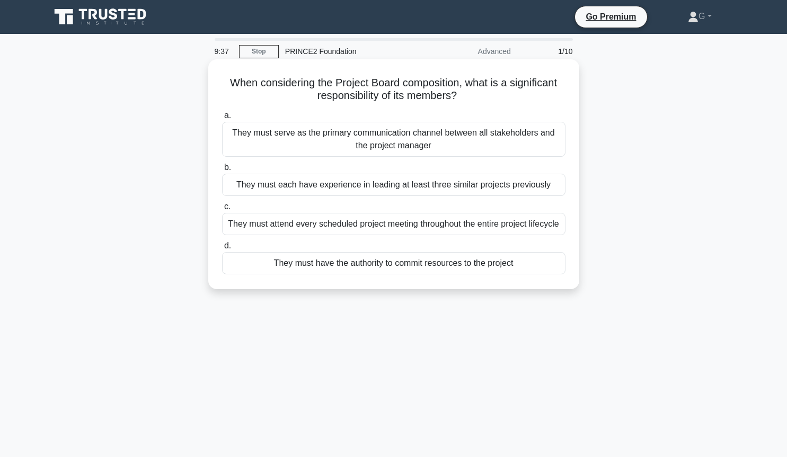
click at [336, 269] on div "They must have the authority to commit resources to the project" at bounding box center [393, 263] width 343 height 22
click at [222, 250] on input "d. They must have the authority to commit resources to the project" at bounding box center [222, 246] width 0 height 7
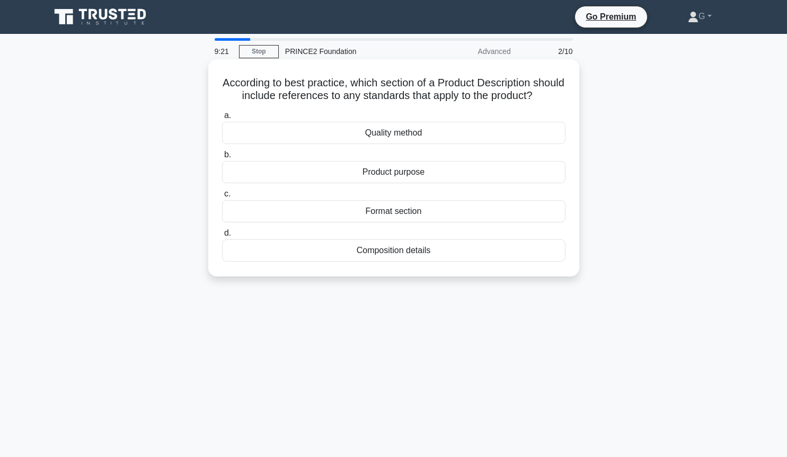
click at [406, 133] on div "Quality method" at bounding box center [393, 133] width 343 height 22
click at [222, 119] on input "a. Quality method" at bounding box center [222, 115] width 0 height 7
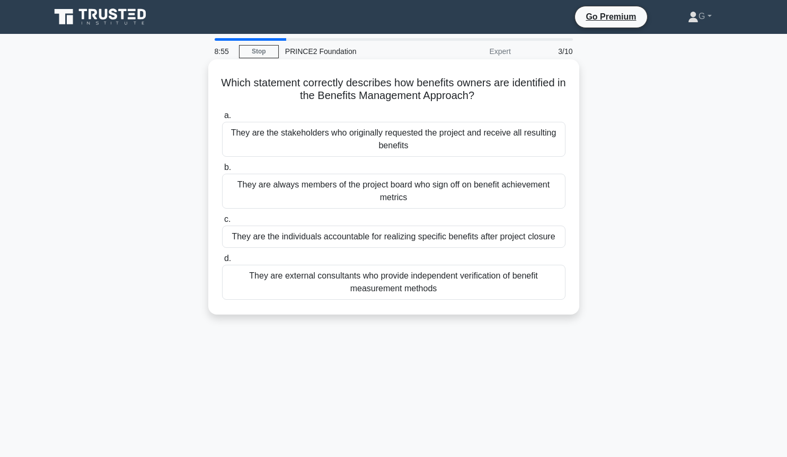
click at [302, 241] on div "They are the individuals accountable for realizing specific benefits after proj…" at bounding box center [393, 237] width 343 height 22
click at [222, 223] on input "c. They are the individuals accountable for realizing specific benefits after p…" at bounding box center [222, 219] width 0 height 7
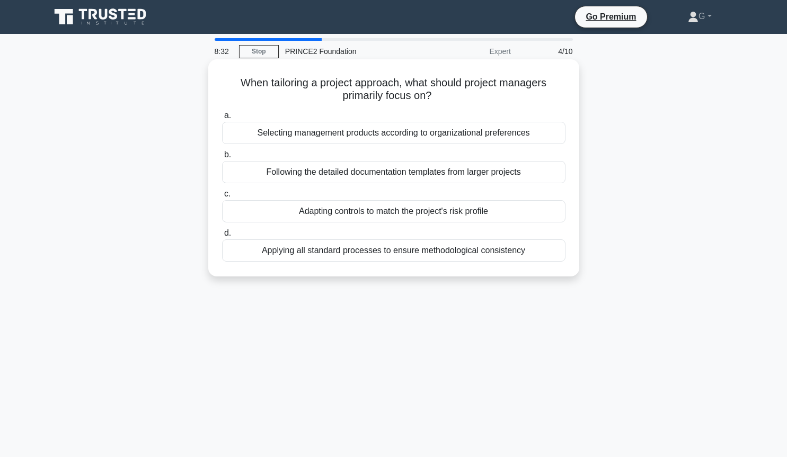
click at [337, 213] on div "Adapting controls to match the project's risk profile" at bounding box center [393, 211] width 343 height 22
click at [222, 198] on input "c. Adapting controls to match the project's risk profile" at bounding box center [222, 194] width 0 height 7
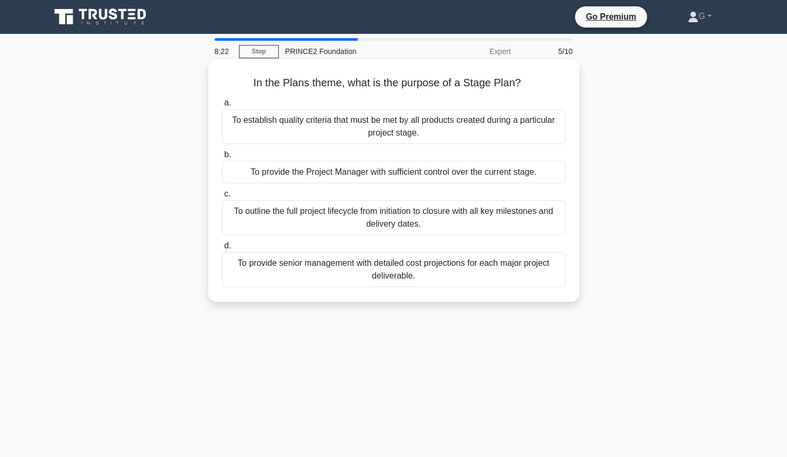
click at [343, 175] on div "To provide the Project Manager with sufficient control over the current stage." at bounding box center [393, 172] width 343 height 22
click at [222, 158] on input "b. To provide the Project Manager with sufficient control over the current stag…" at bounding box center [222, 155] width 0 height 7
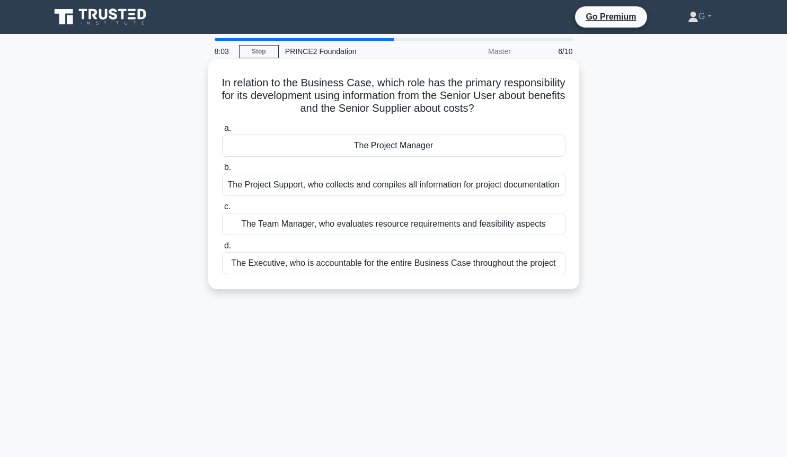
click at [373, 147] on div "The Project Manager" at bounding box center [393, 146] width 343 height 22
click at [222, 132] on input "a. The Project Manager" at bounding box center [222, 128] width 0 height 7
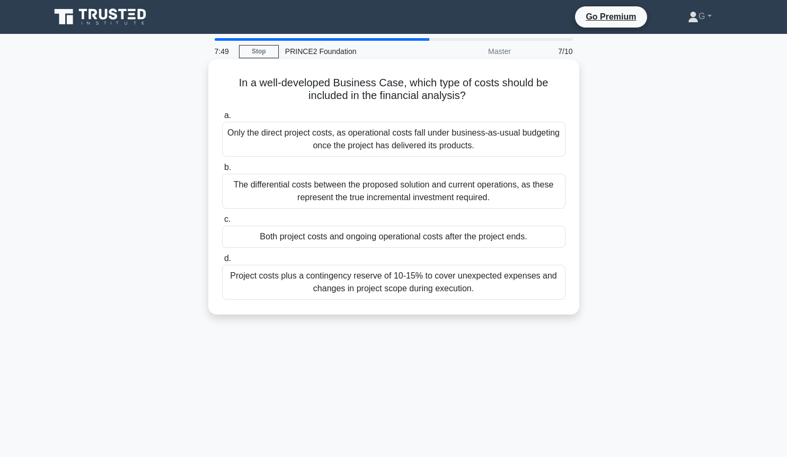
click at [322, 236] on div "Both project costs and ongoing operational costs after the project ends." at bounding box center [393, 237] width 343 height 22
click at [222, 223] on input "c. Both project costs and ongoing operational costs after the project ends." at bounding box center [222, 219] width 0 height 7
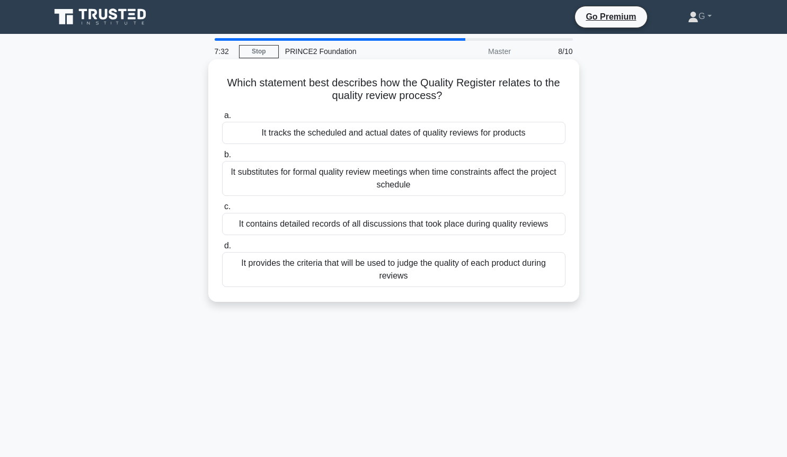
click at [364, 133] on div "It tracks the scheduled and actual dates of quality reviews for products" at bounding box center [393, 133] width 343 height 22
click at [222, 119] on input "a. It tracks the scheduled and actual dates of quality reviews for products" at bounding box center [222, 115] width 0 height 7
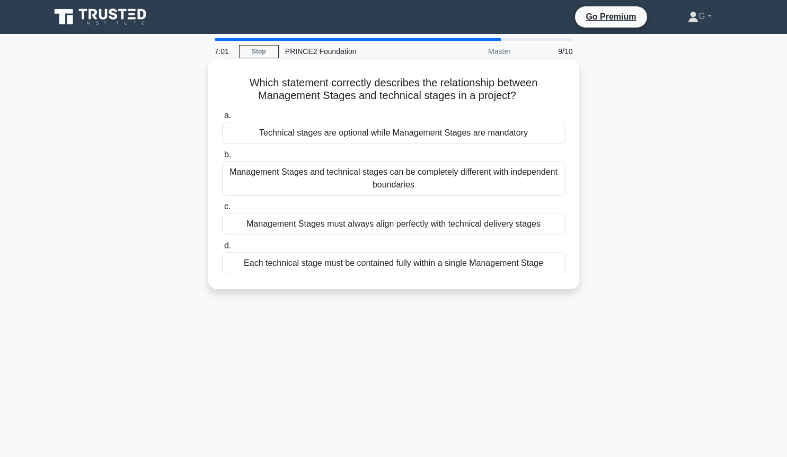
click at [310, 228] on div "Management Stages must always align perfectly with technical delivery stages" at bounding box center [393, 224] width 343 height 22
click at [222, 210] on input "c. Management Stages must always align perfectly with technical delivery stages" at bounding box center [222, 207] width 0 height 7
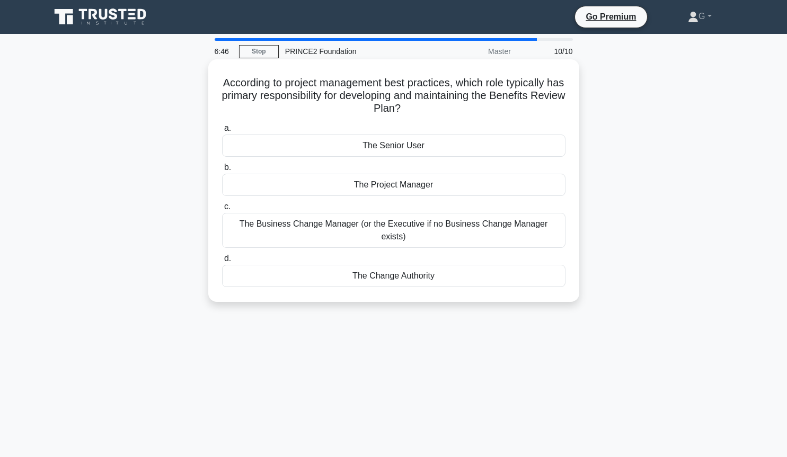
click at [377, 187] on div "The Project Manager" at bounding box center [393, 185] width 343 height 22
click at [222, 171] on input "b. The Project Manager" at bounding box center [222, 167] width 0 height 7
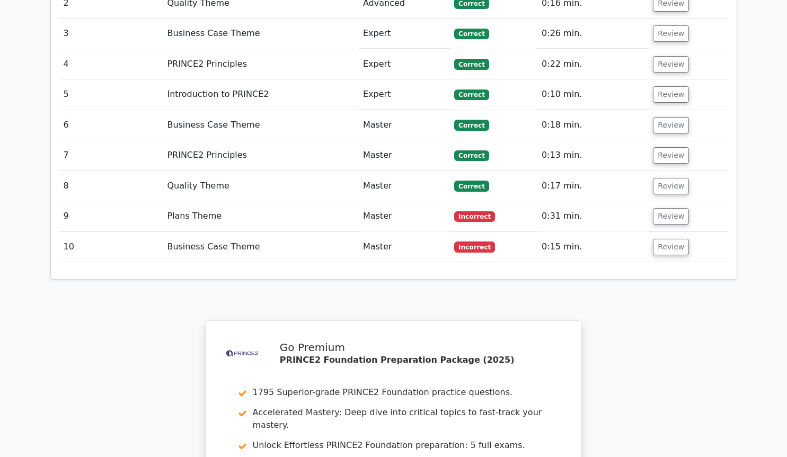
scroll to position [1586, 0]
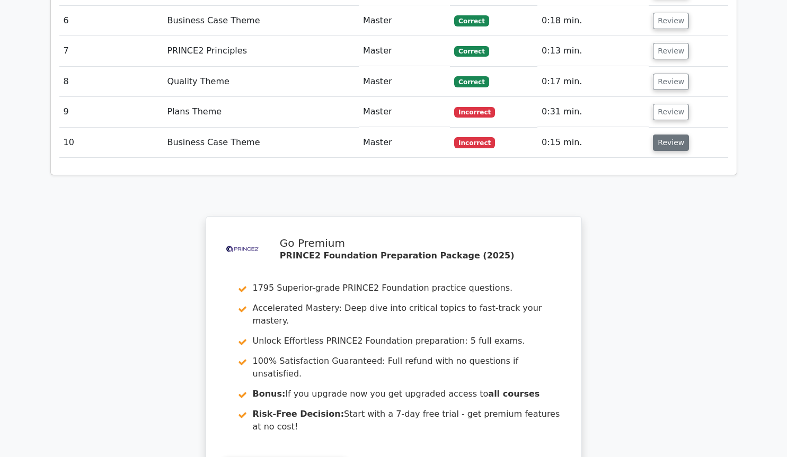
click at [667, 135] on button "Review" at bounding box center [671, 143] width 36 height 16
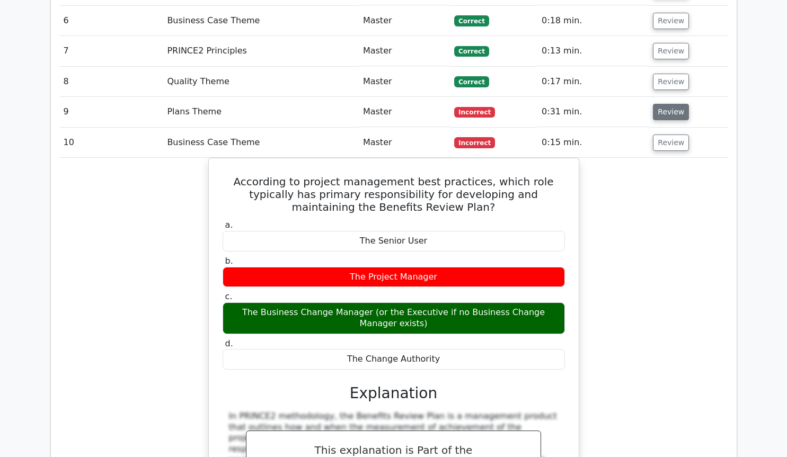
click at [658, 104] on button "Review" at bounding box center [671, 112] width 36 height 16
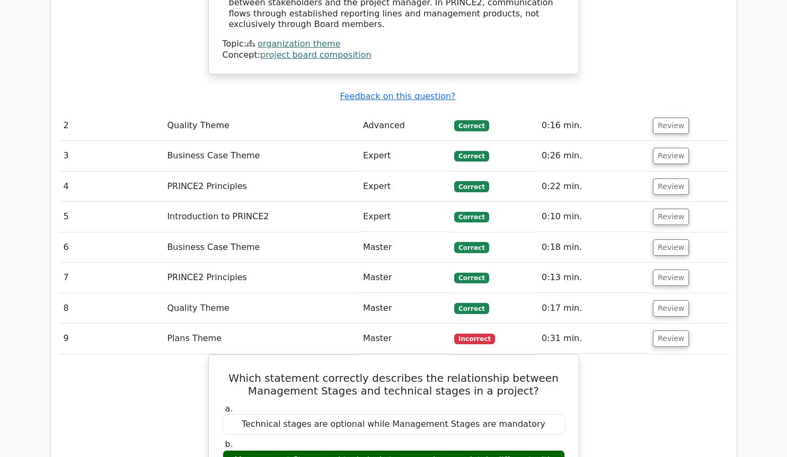
scroll to position [1370, 0]
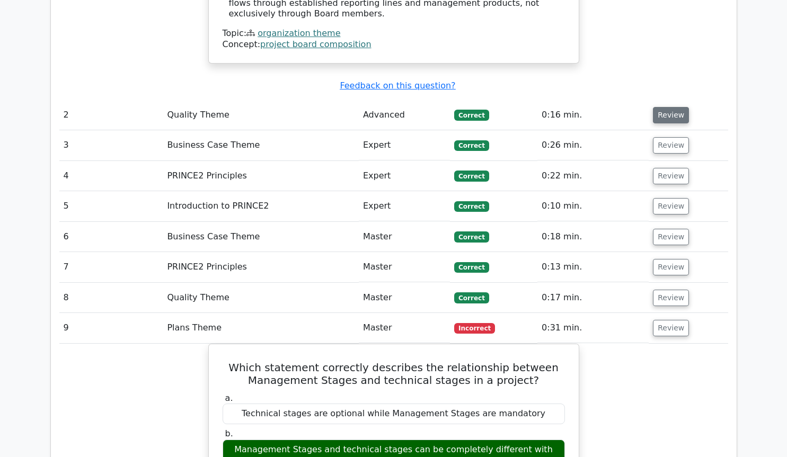
click at [670, 107] on button "Review" at bounding box center [671, 115] width 36 height 16
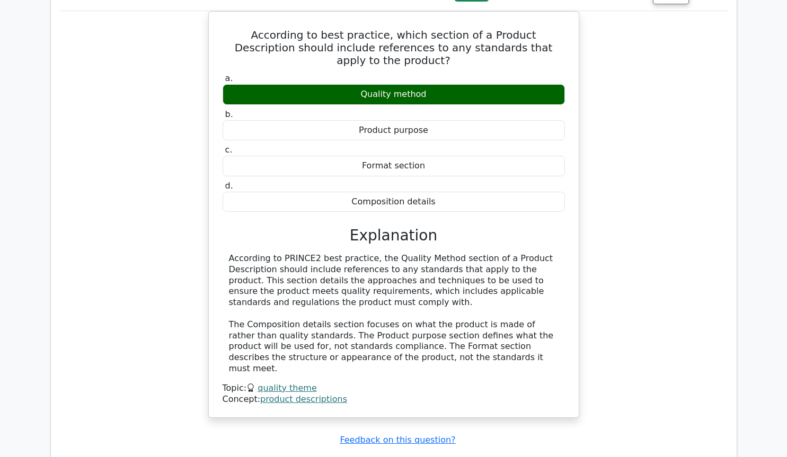
scroll to position [1802, 0]
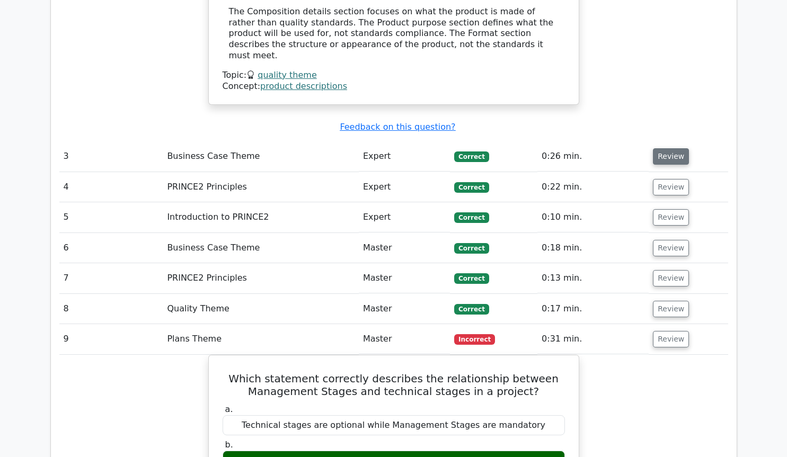
click at [665, 148] on button "Review" at bounding box center [671, 156] width 36 height 16
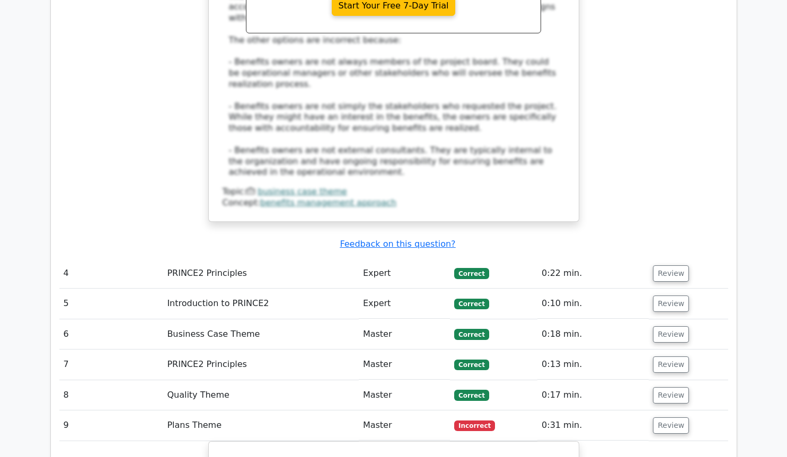
scroll to position [2379, 0]
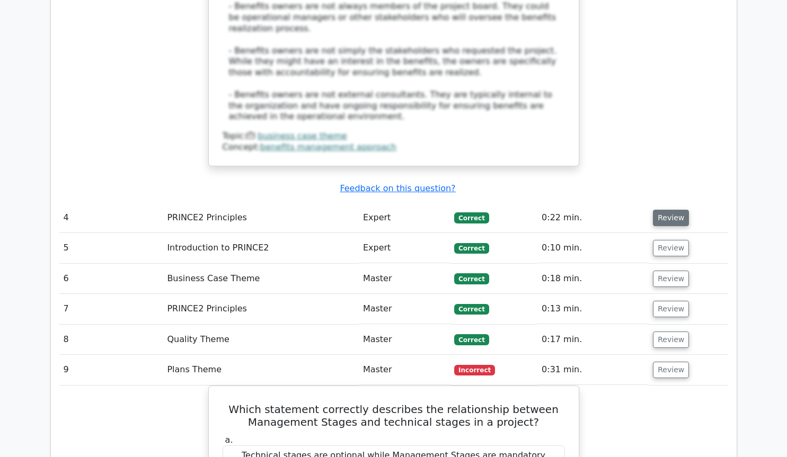
click at [665, 210] on button "Review" at bounding box center [671, 218] width 36 height 16
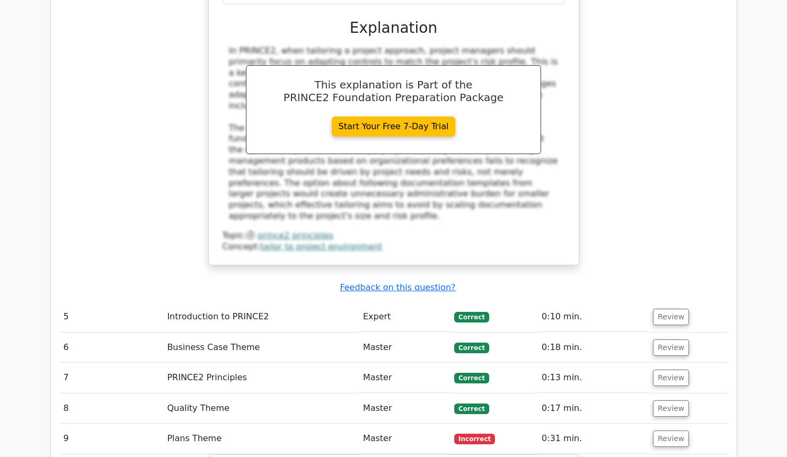
scroll to position [2812, 0]
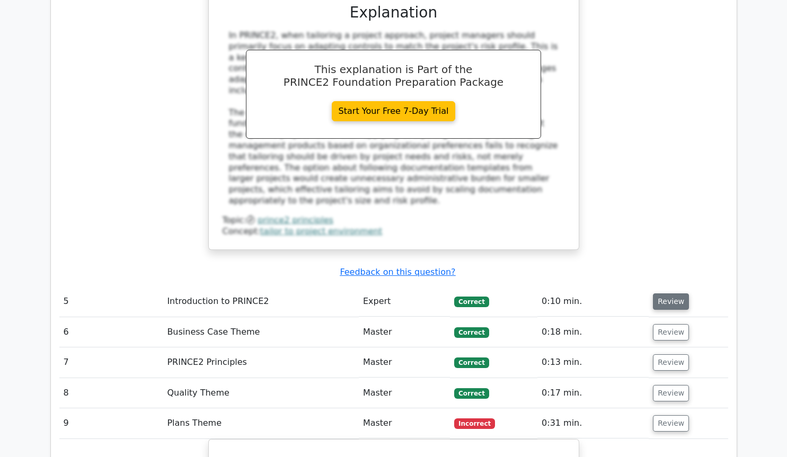
click at [671, 294] on button "Review" at bounding box center [671, 302] width 36 height 16
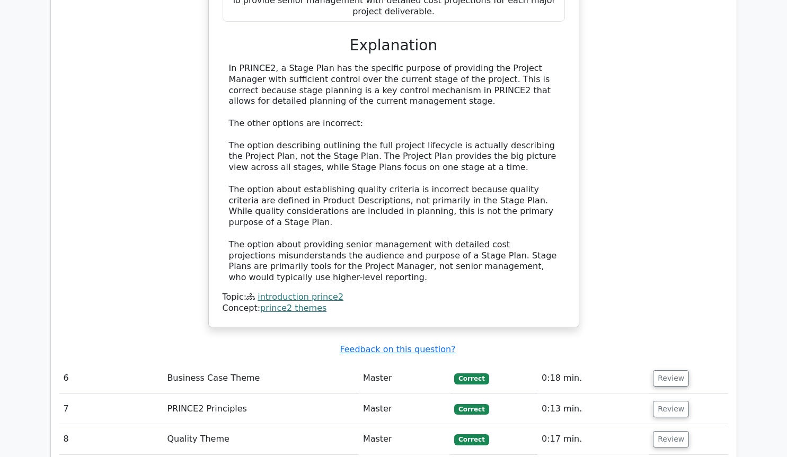
scroll to position [3316, 0]
click at [673, 370] on button "Review" at bounding box center [671, 378] width 36 height 16
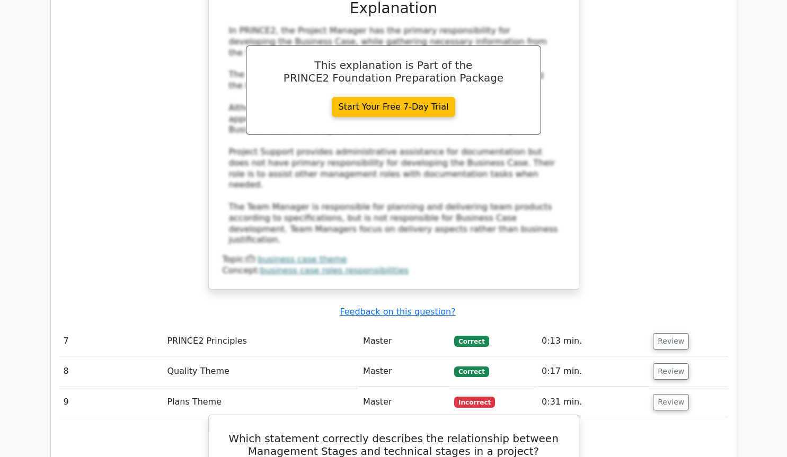
scroll to position [3965, 0]
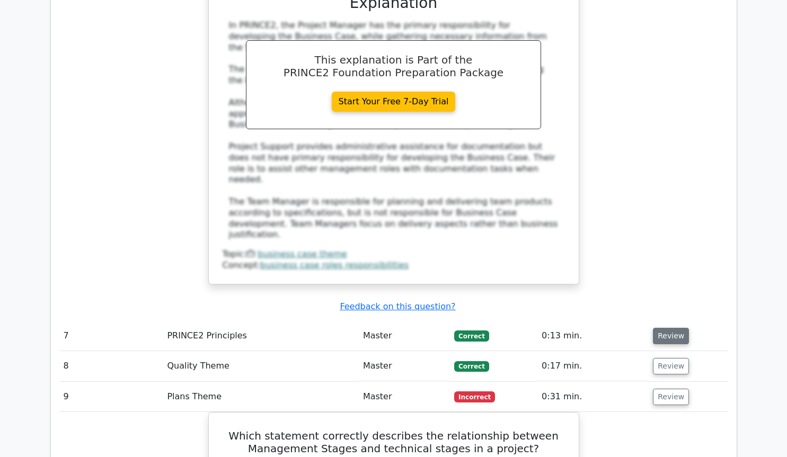
click at [660, 328] on button "Review" at bounding box center [671, 336] width 36 height 16
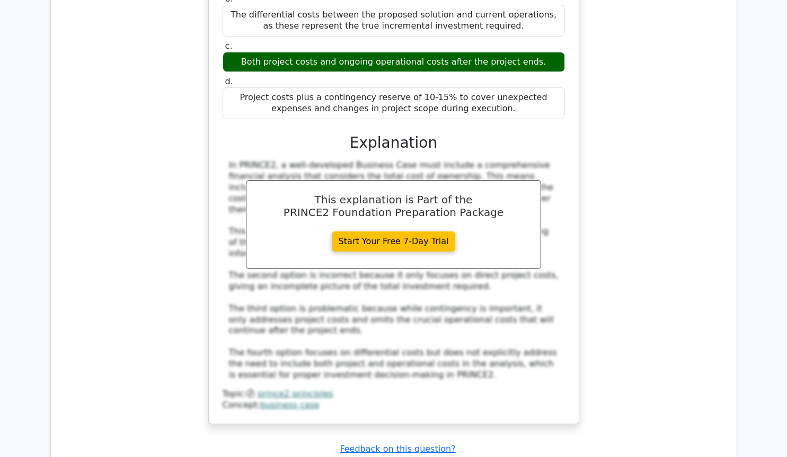
scroll to position [4542, 0]
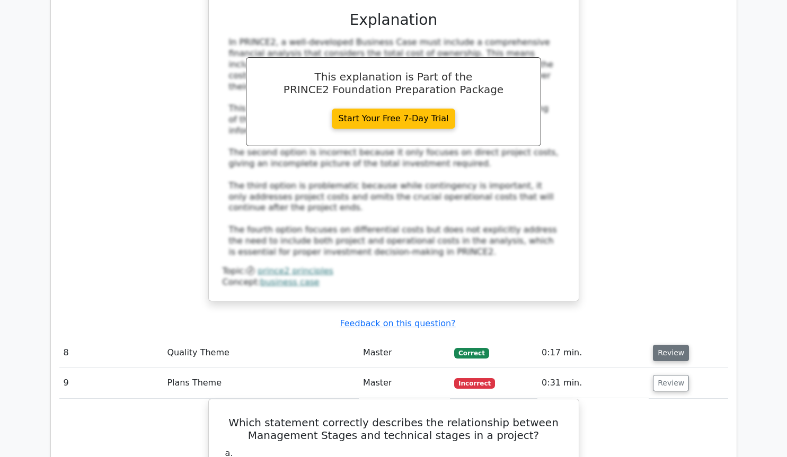
click at [659, 345] on button "Review" at bounding box center [671, 353] width 36 height 16
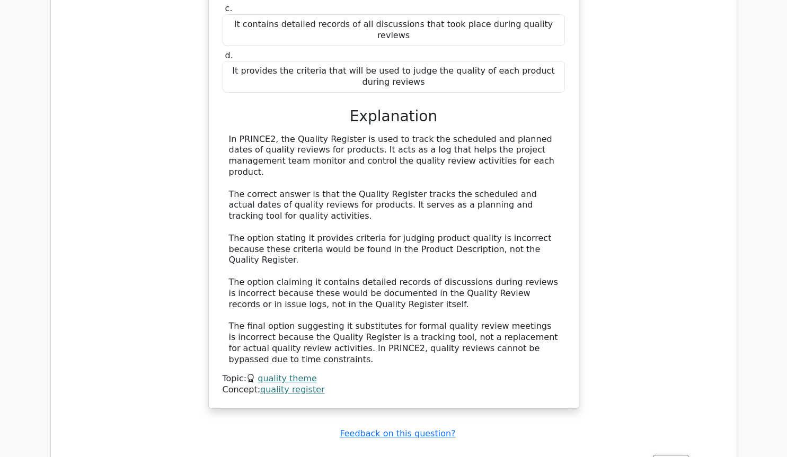
scroll to position [5119, 0]
